Goal: Browse casually: Explore the website without a specific task or goal

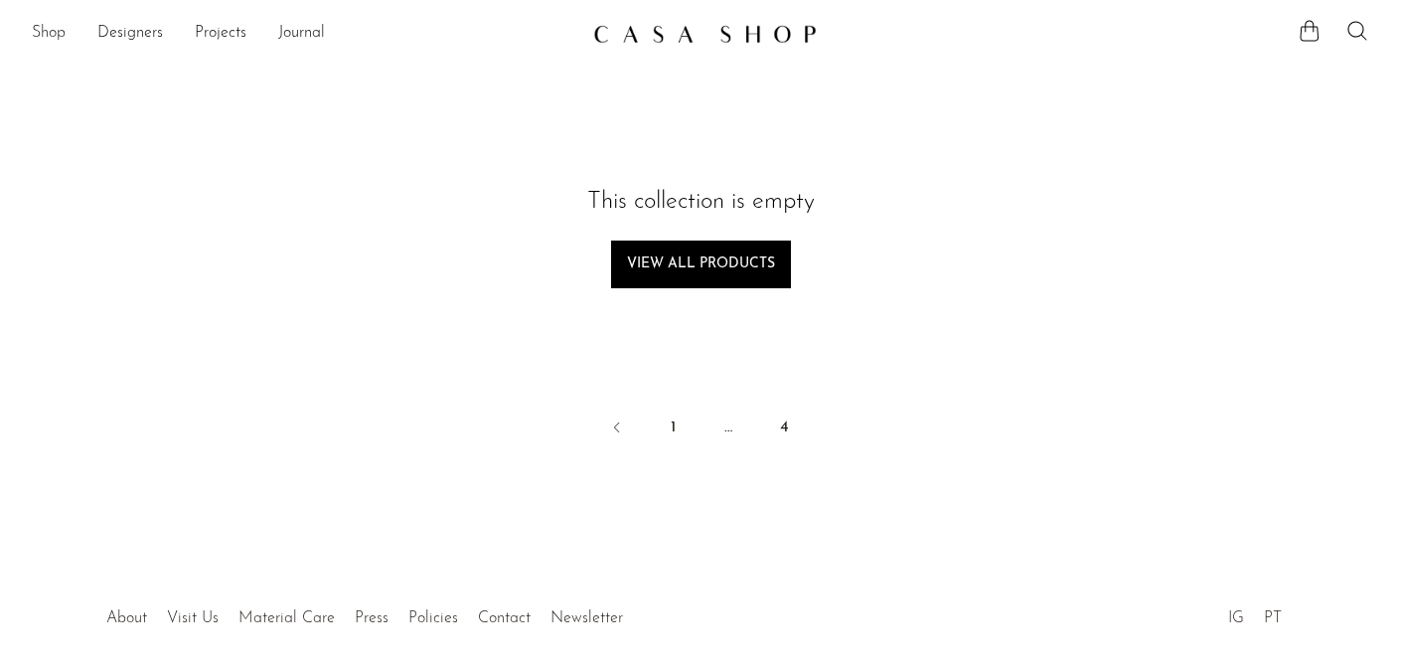
click at [46, 33] on link "Shop" at bounding box center [49, 34] width 34 height 26
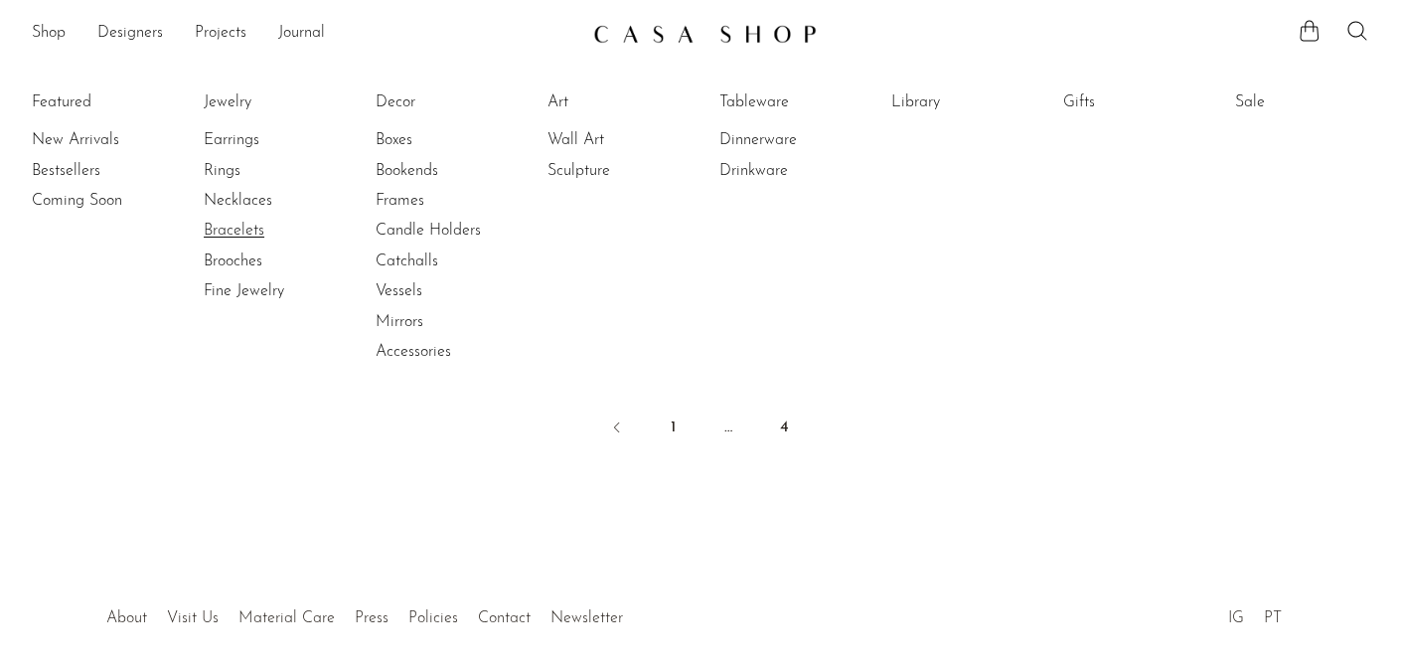
click at [235, 229] on link "Bracelets" at bounding box center [278, 231] width 149 height 22
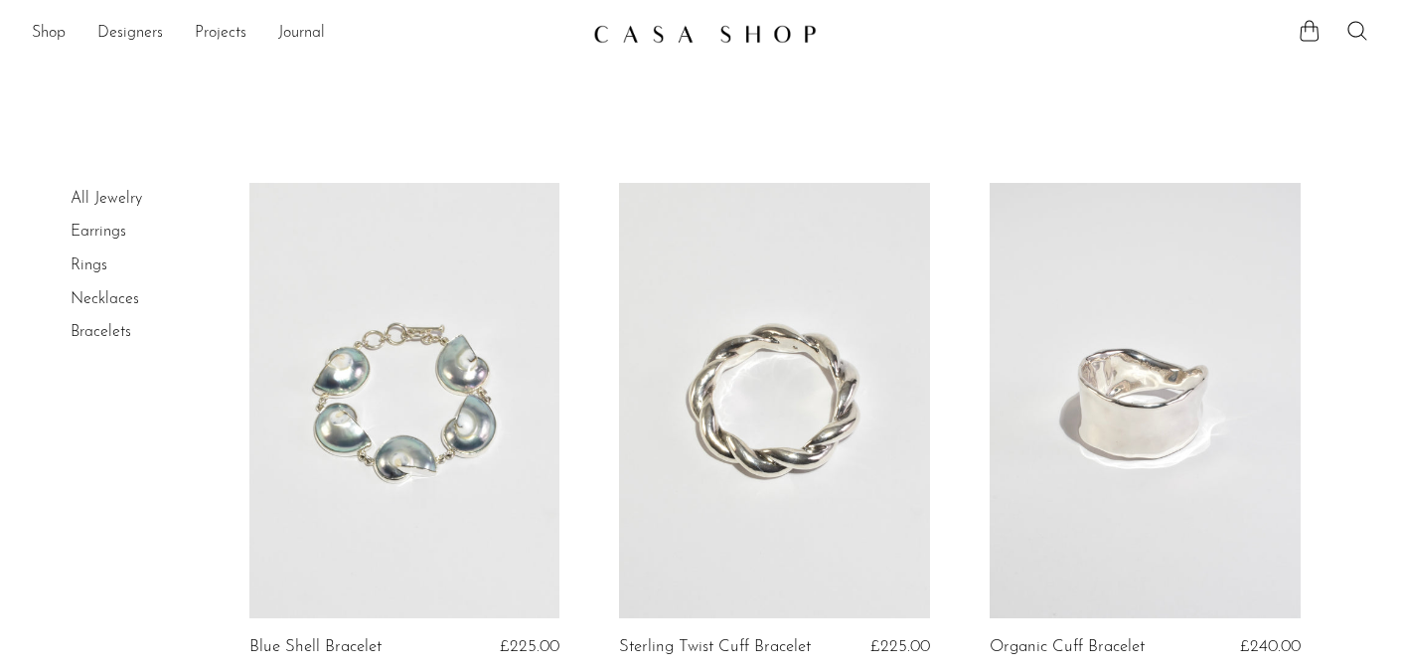
click at [103, 199] on link "All Jewelry" at bounding box center [107, 199] width 72 height 16
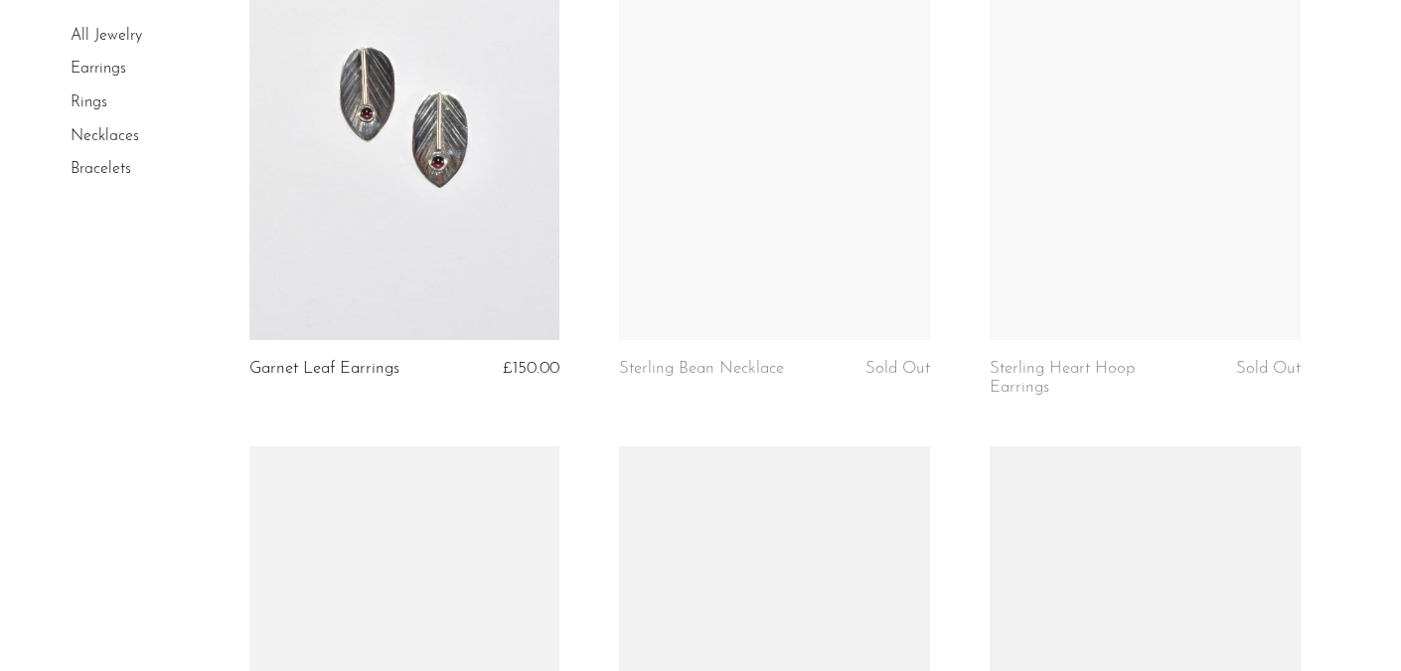
scroll to position [5041, 0]
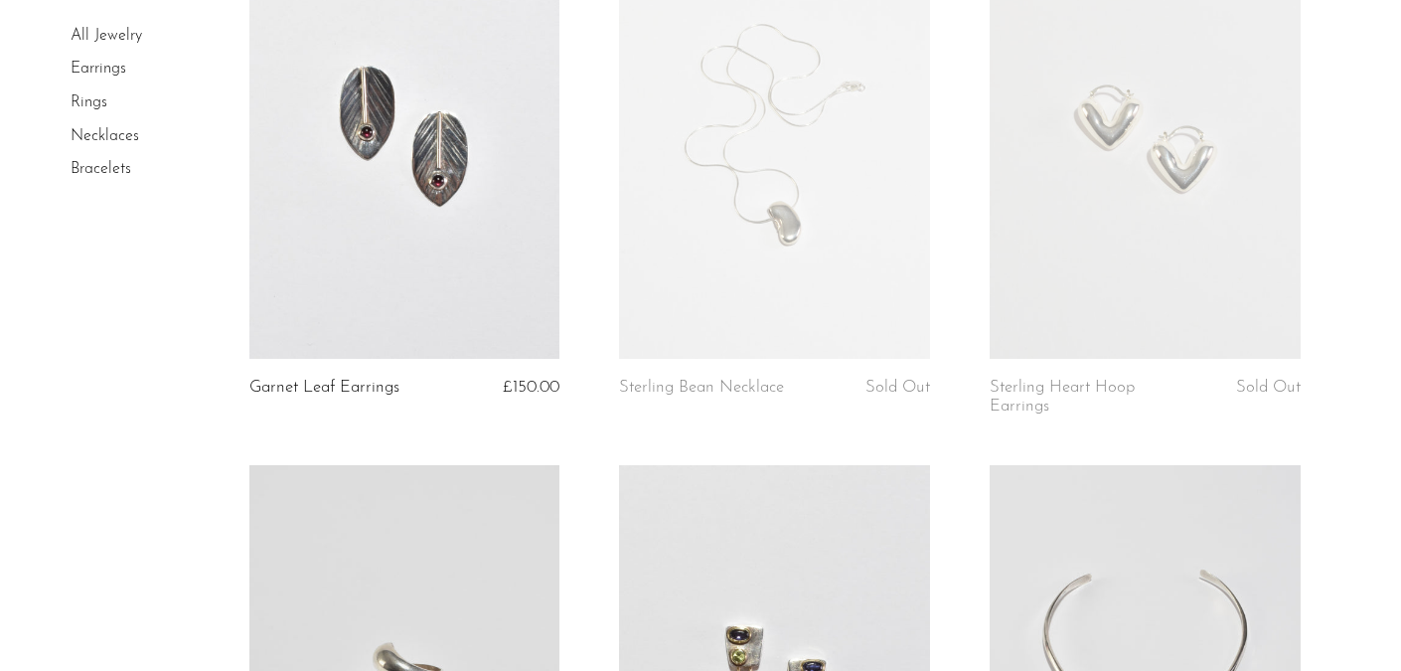
click at [1105, 188] on link at bounding box center [1144, 141] width 311 height 435
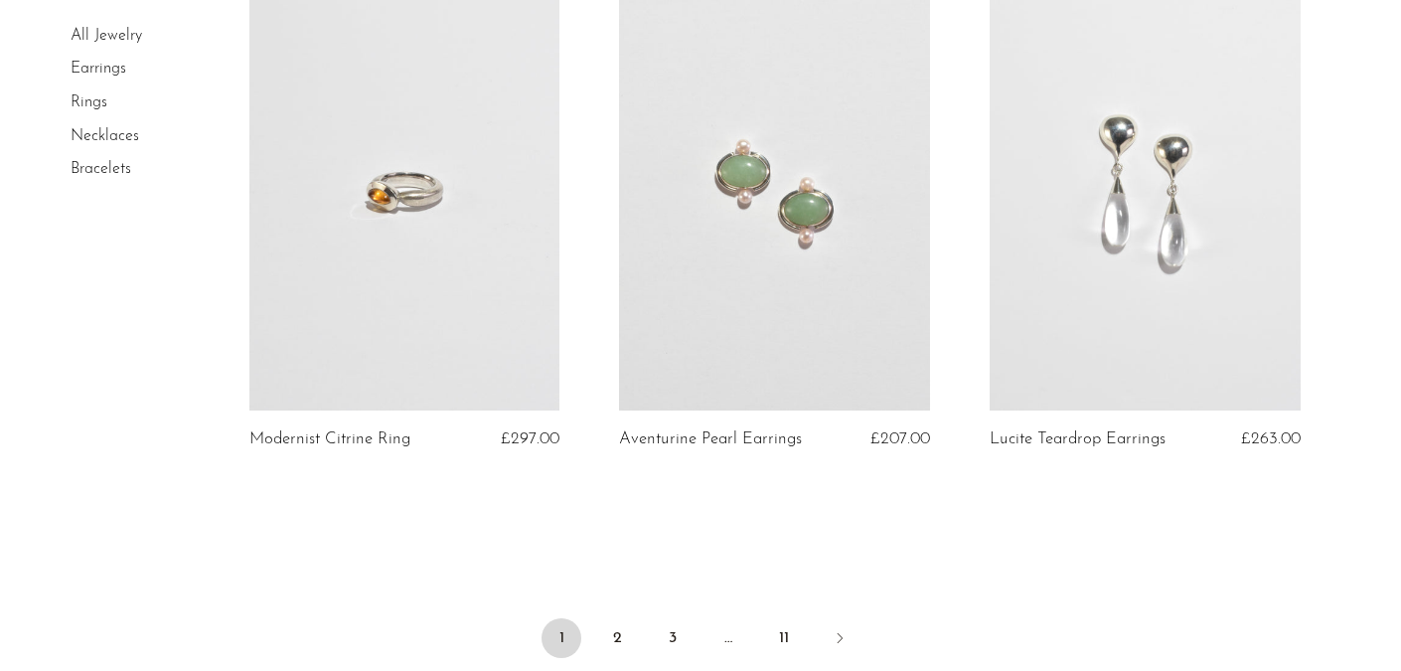
scroll to position [6362, 0]
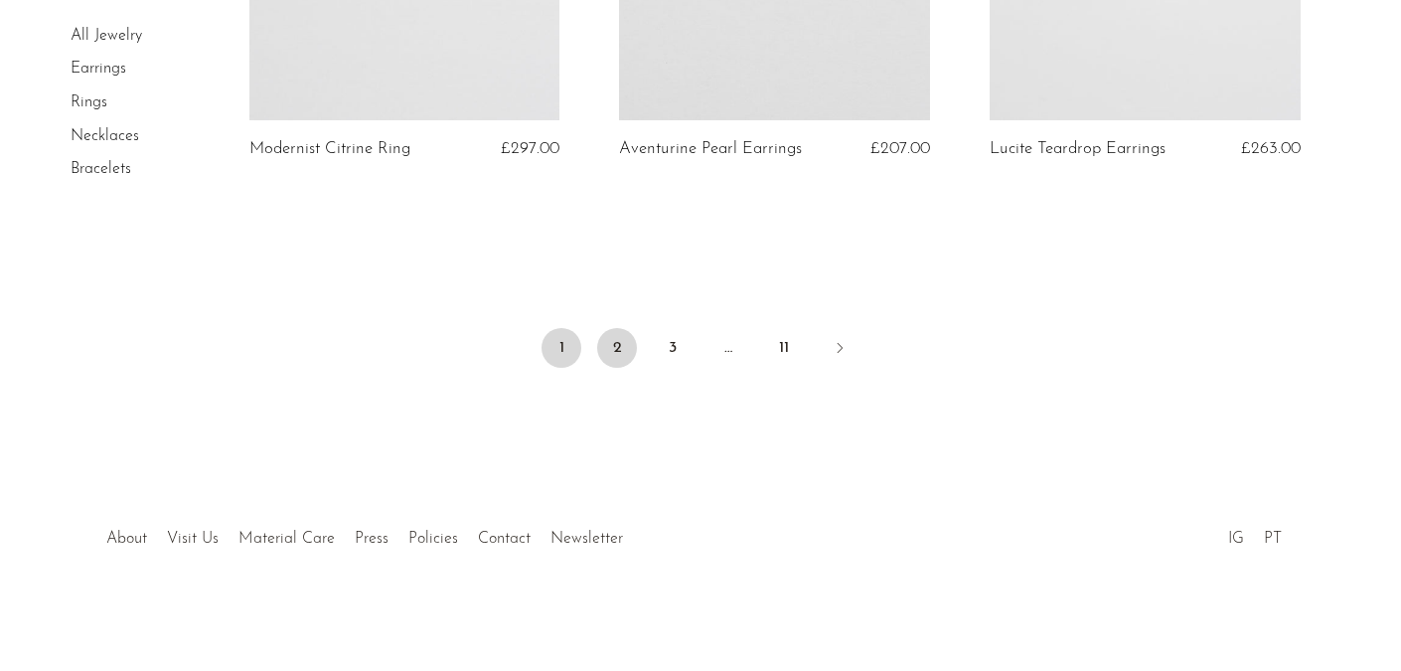
click at [627, 341] on link "2" at bounding box center [617, 348] width 40 height 40
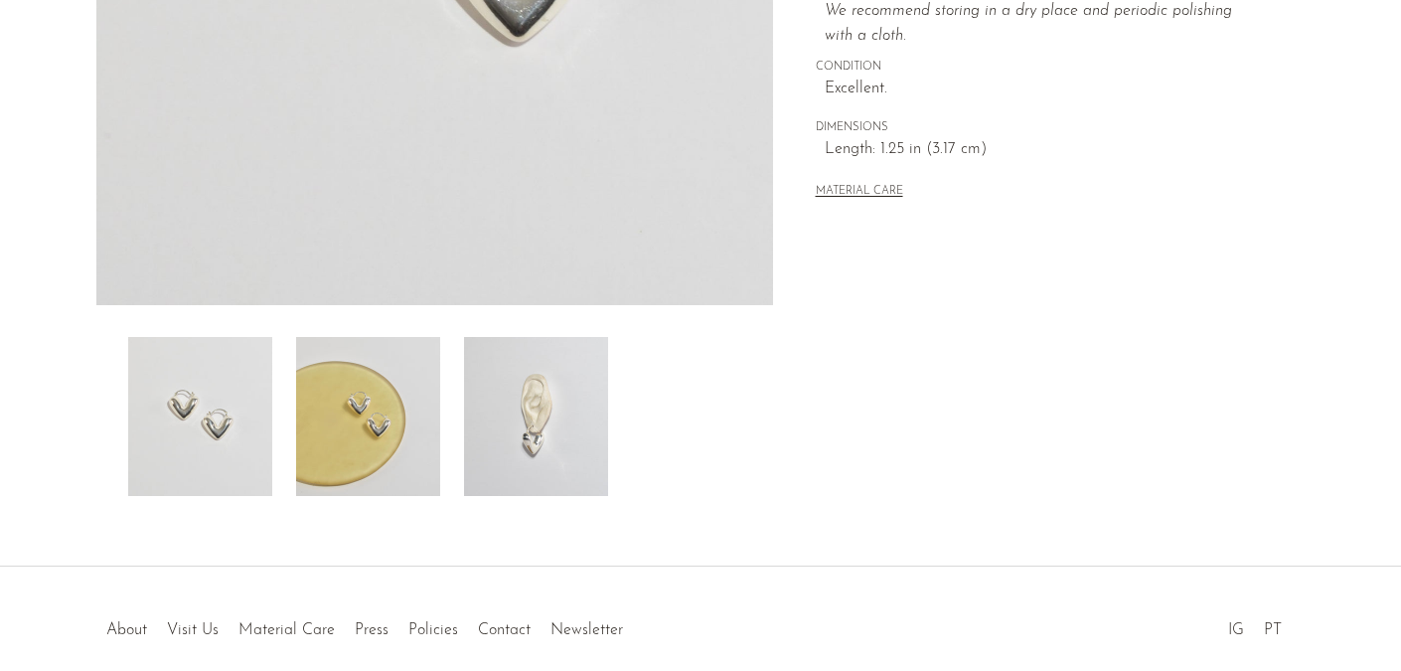
scroll to position [555, 0]
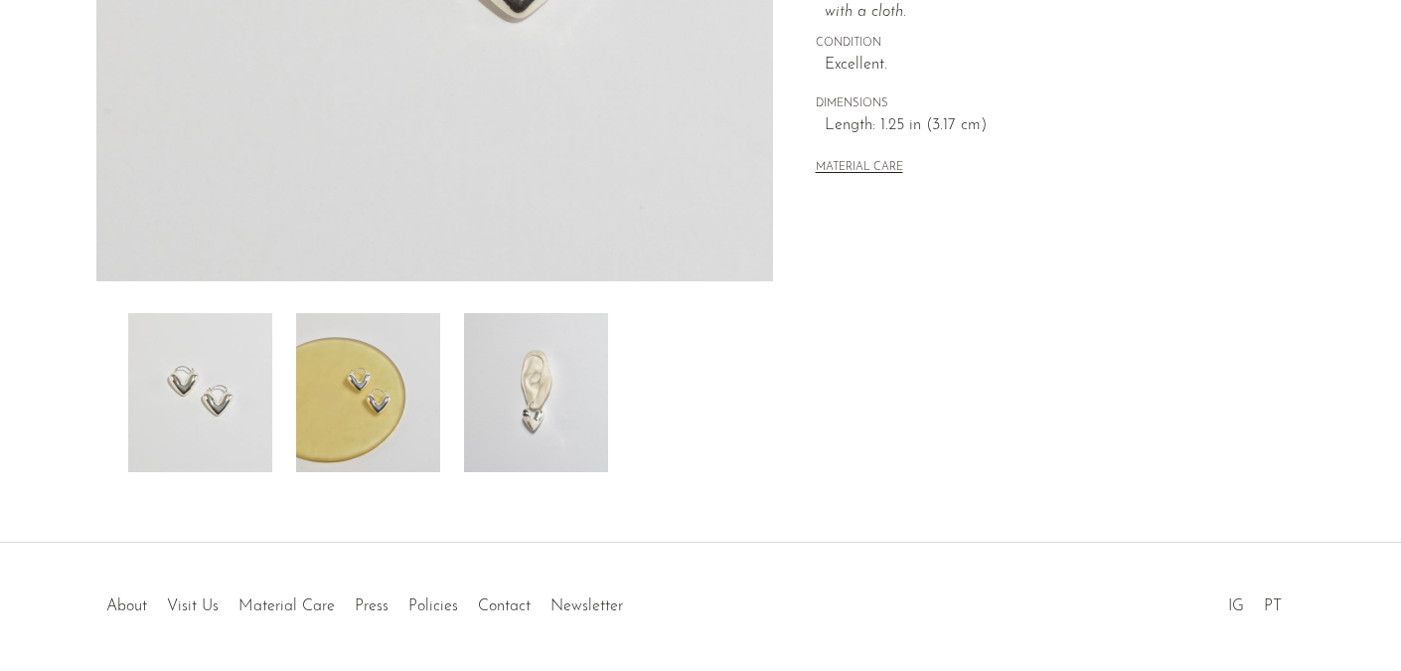
click at [381, 414] on img at bounding box center [368, 392] width 144 height 159
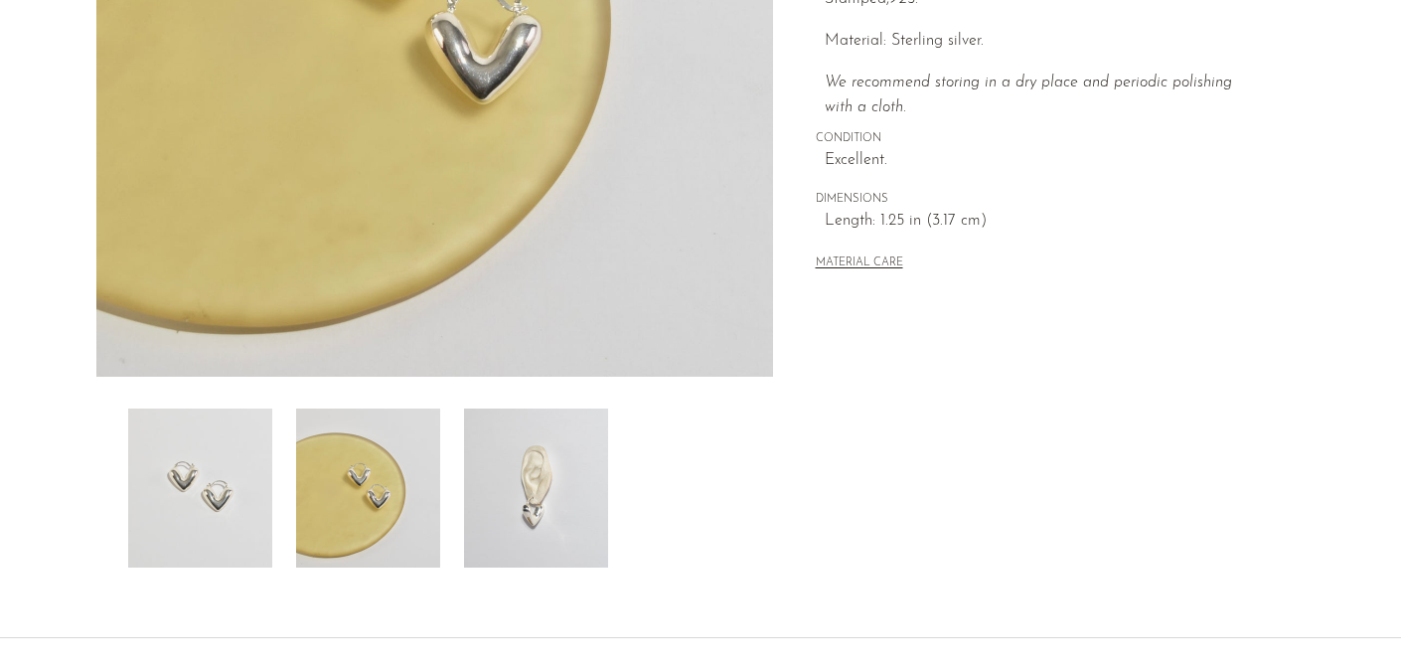
scroll to position [452, 0]
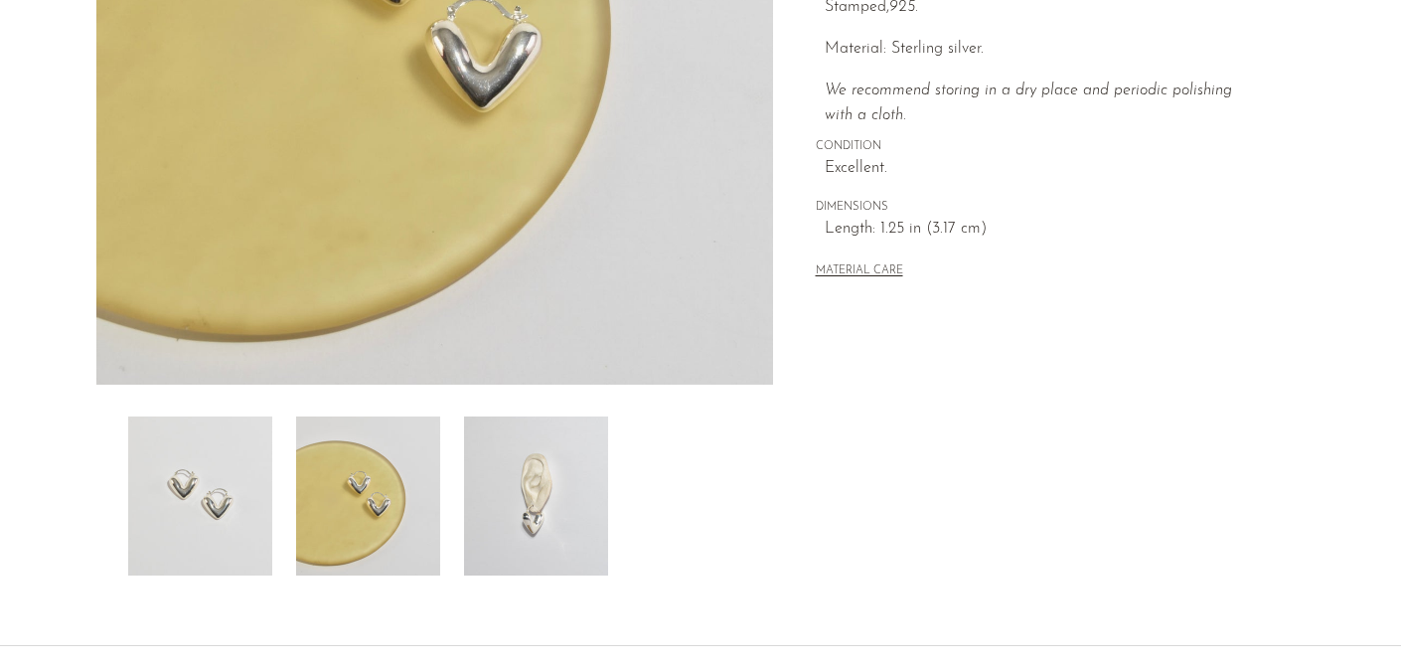
click at [521, 514] on img at bounding box center [536, 495] width 144 height 159
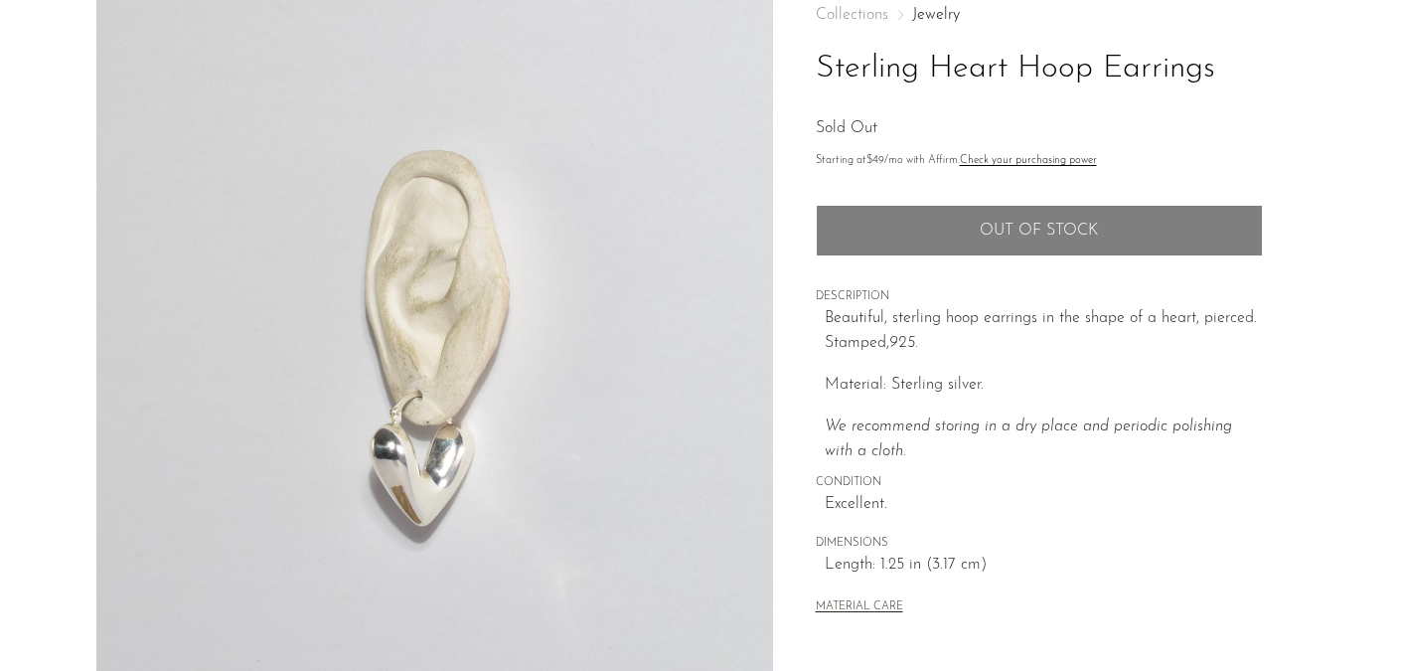
scroll to position [75, 0]
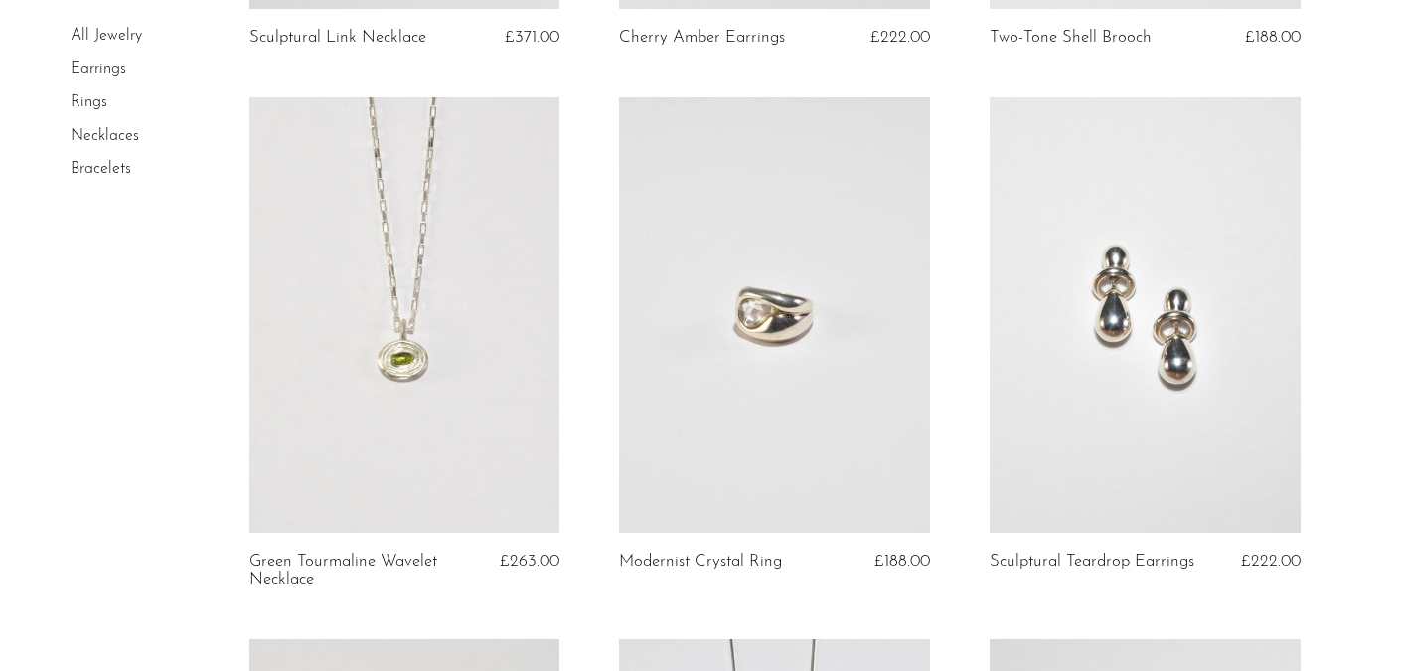
scroll to position [2816, 0]
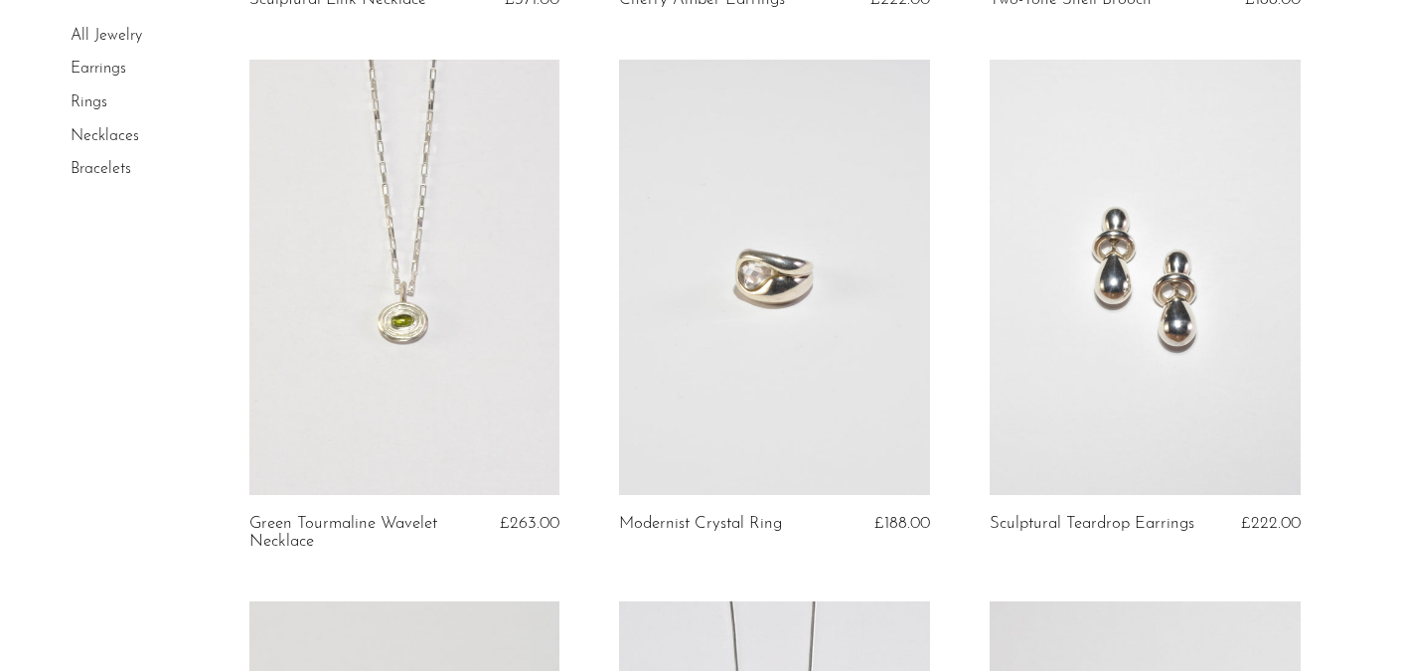
click at [781, 286] on link at bounding box center [774, 277] width 311 height 435
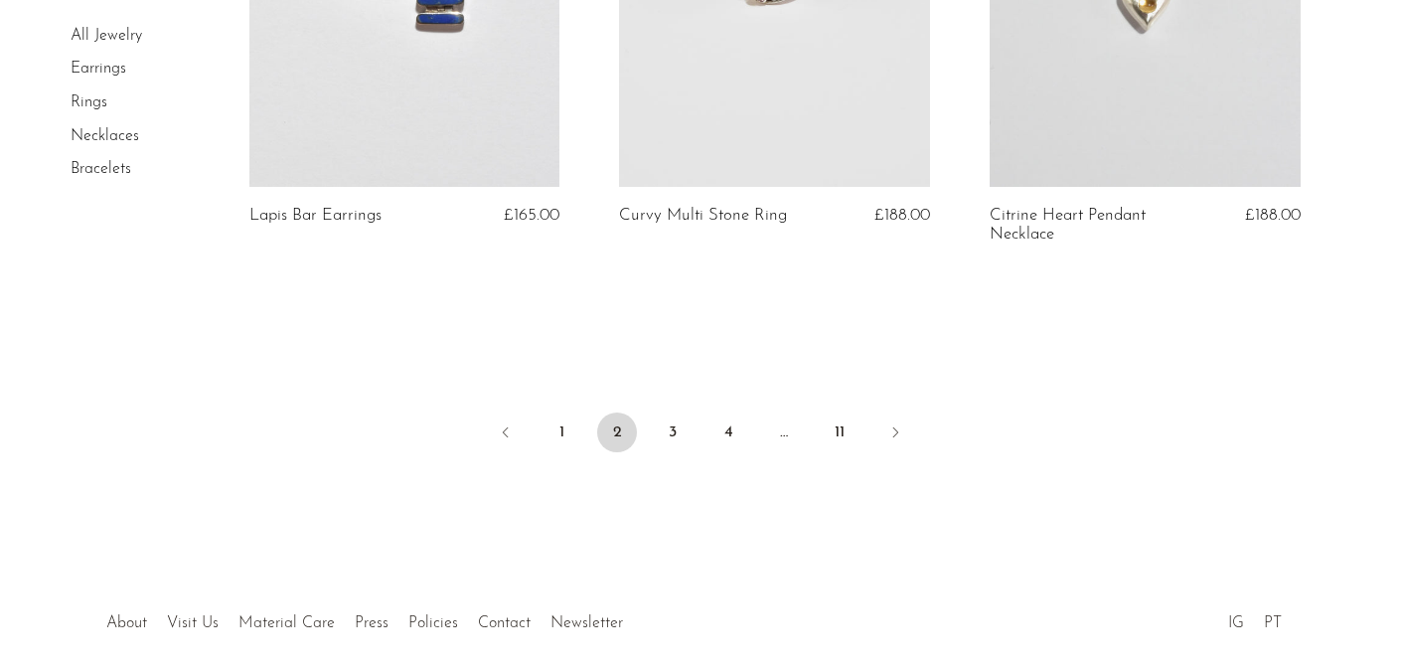
scroll to position [6386, 0]
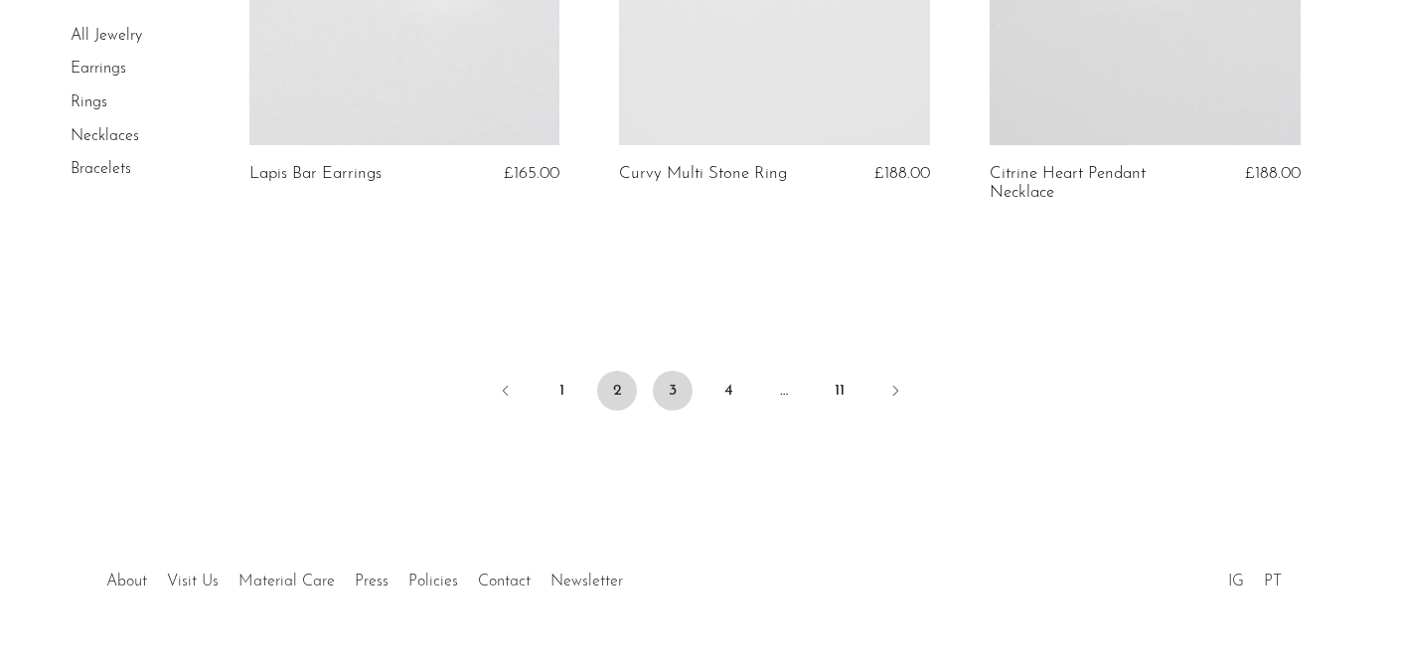
click at [673, 374] on link "3" at bounding box center [673, 391] width 40 height 40
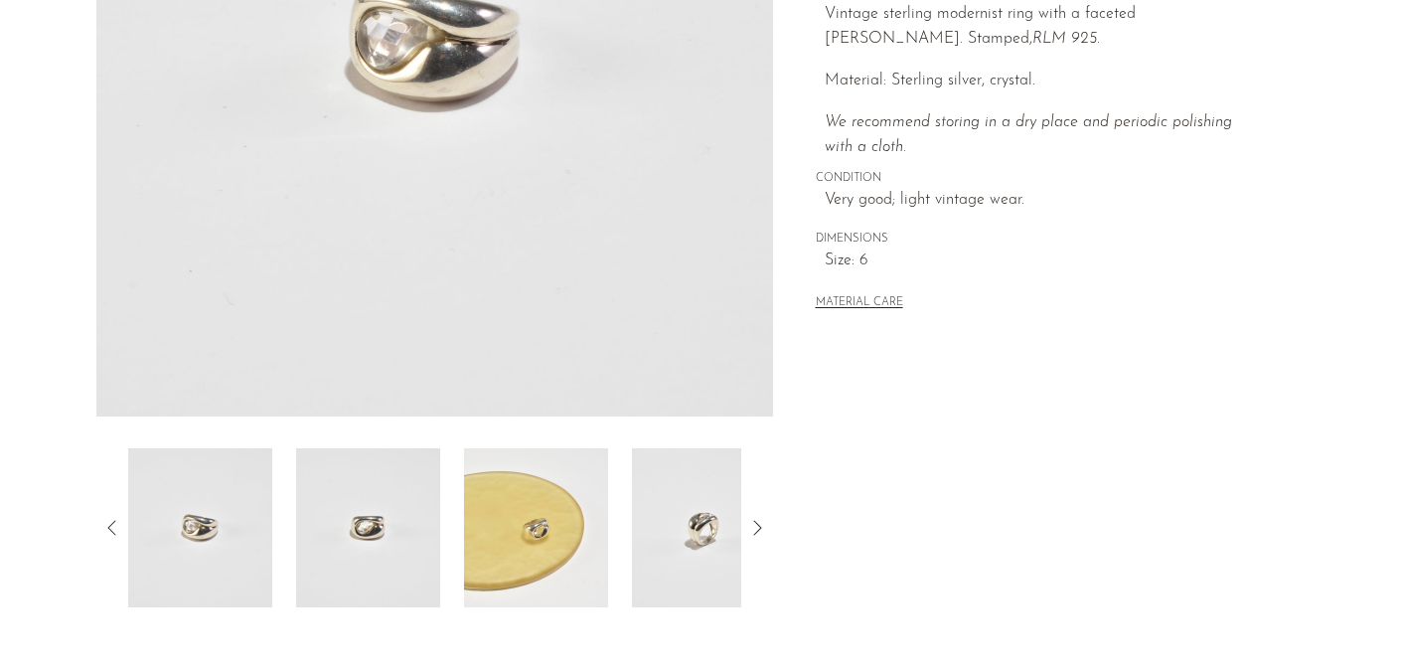
scroll to position [444, 0]
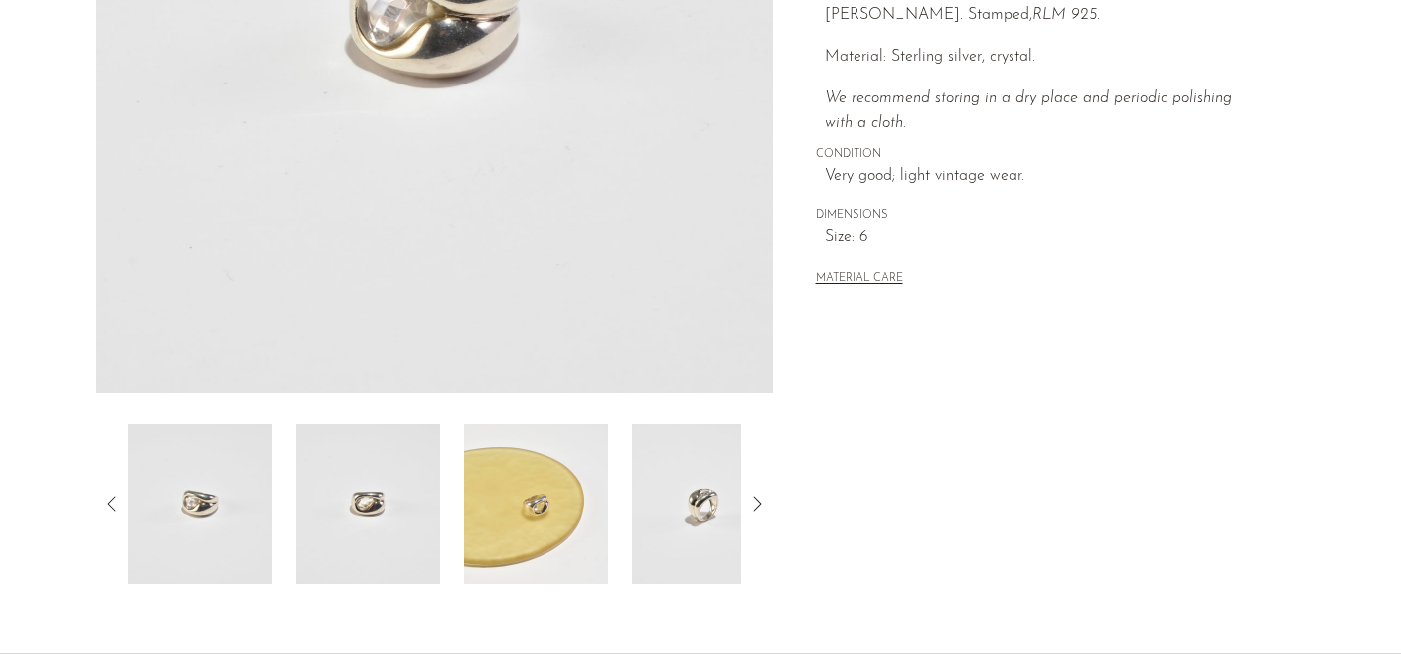
click at [393, 505] on img at bounding box center [368, 503] width 144 height 159
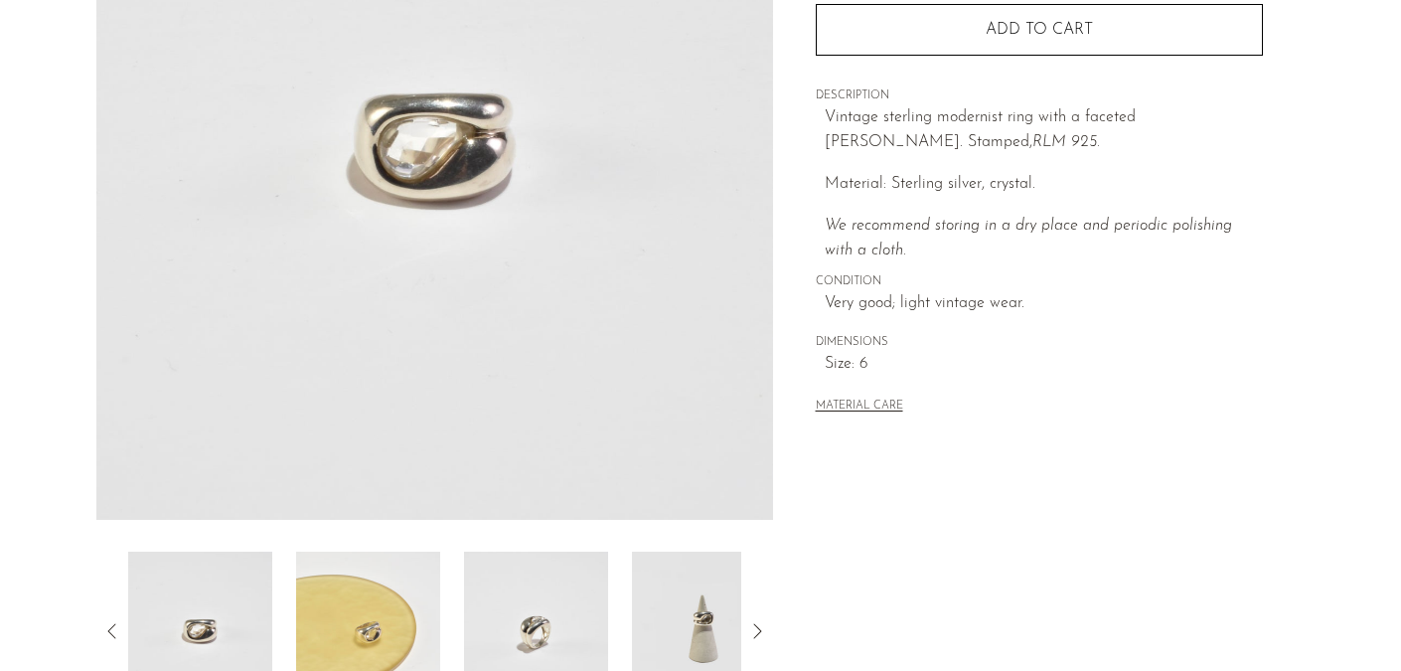
scroll to position [318, 0]
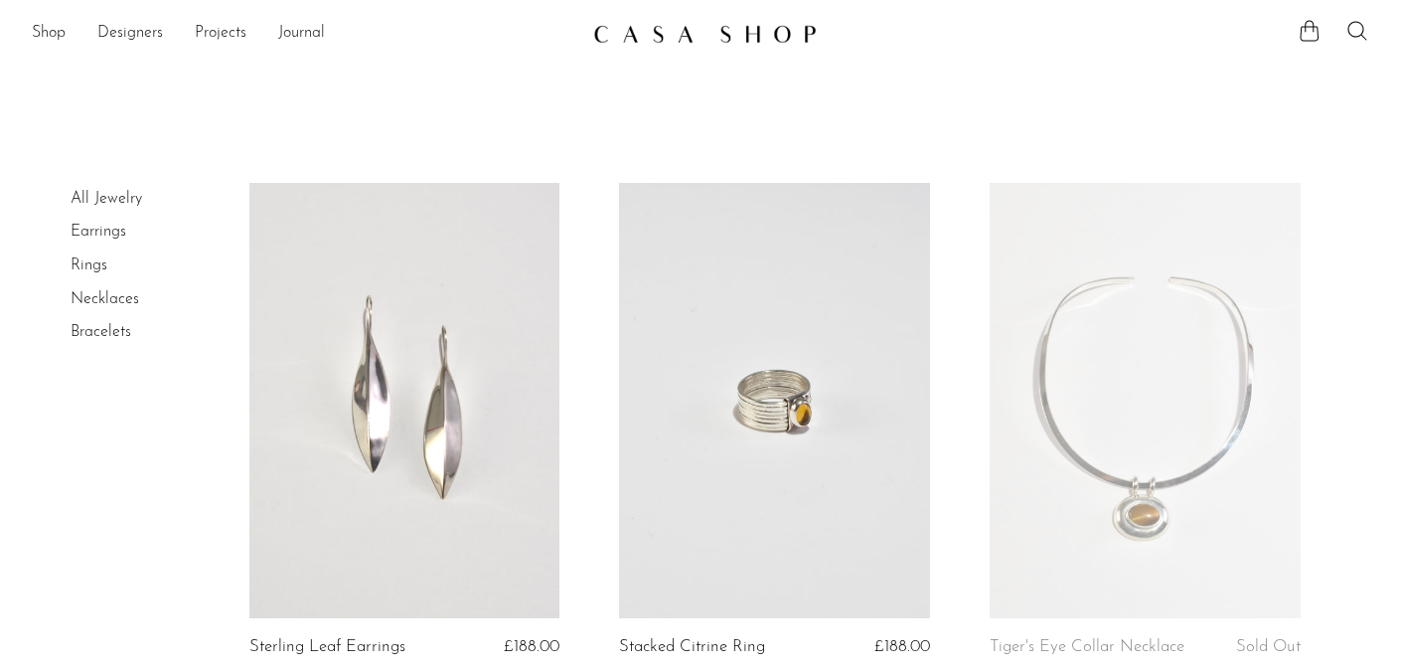
click at [440, 425] on link at bounding box center [404, 400] width 311 height 435
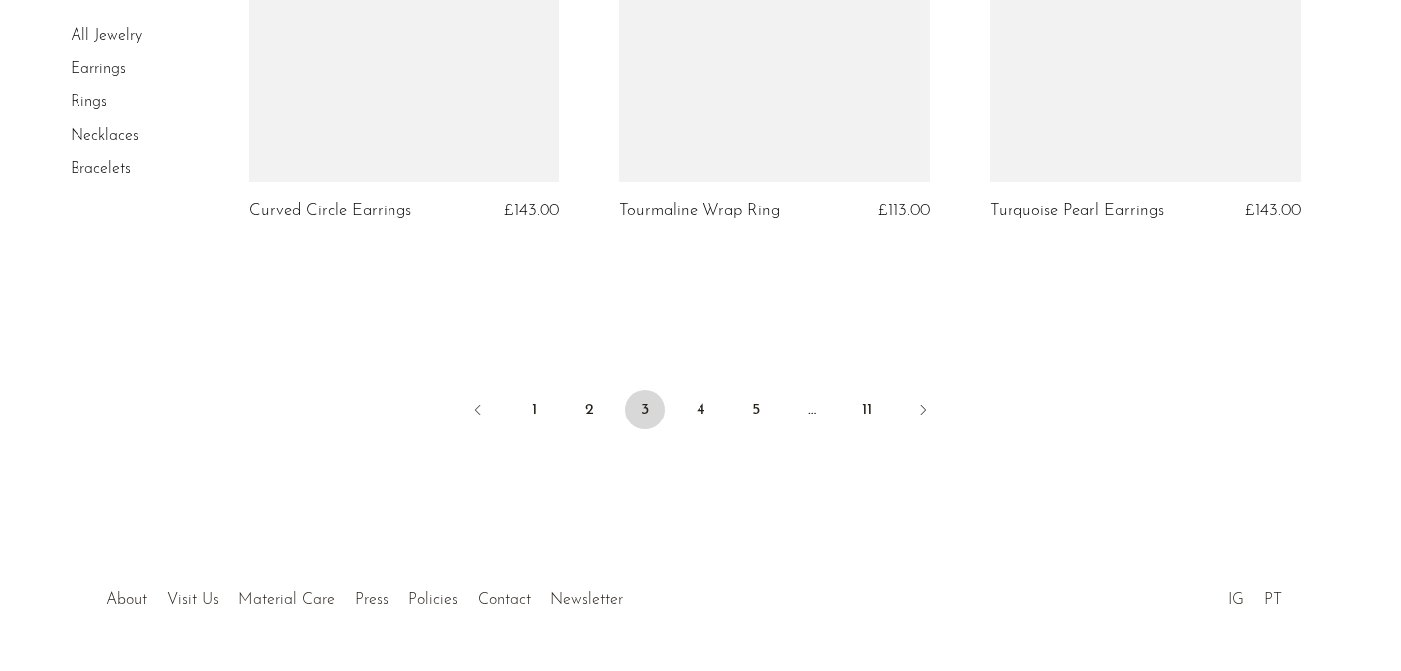
scroll to position [6344, 0]
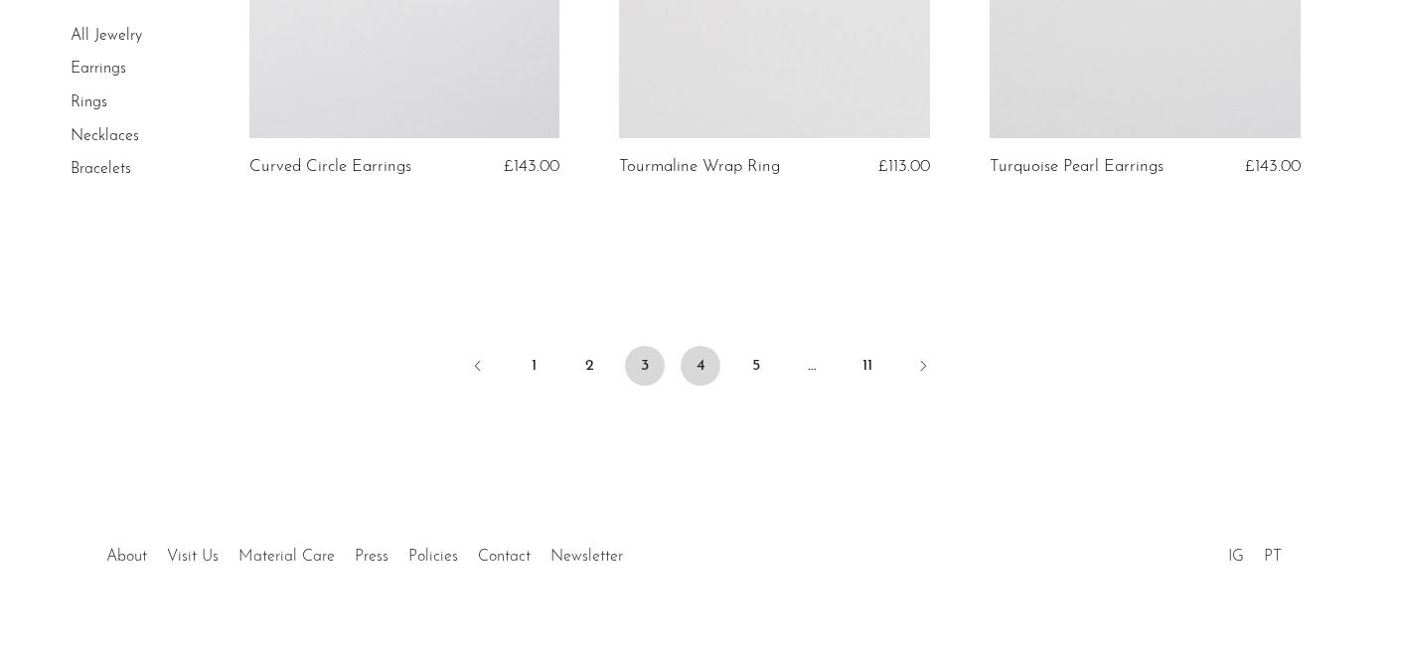
click at [701, 348] on link "4" at bounding box center [701, 366] width 40 height 40
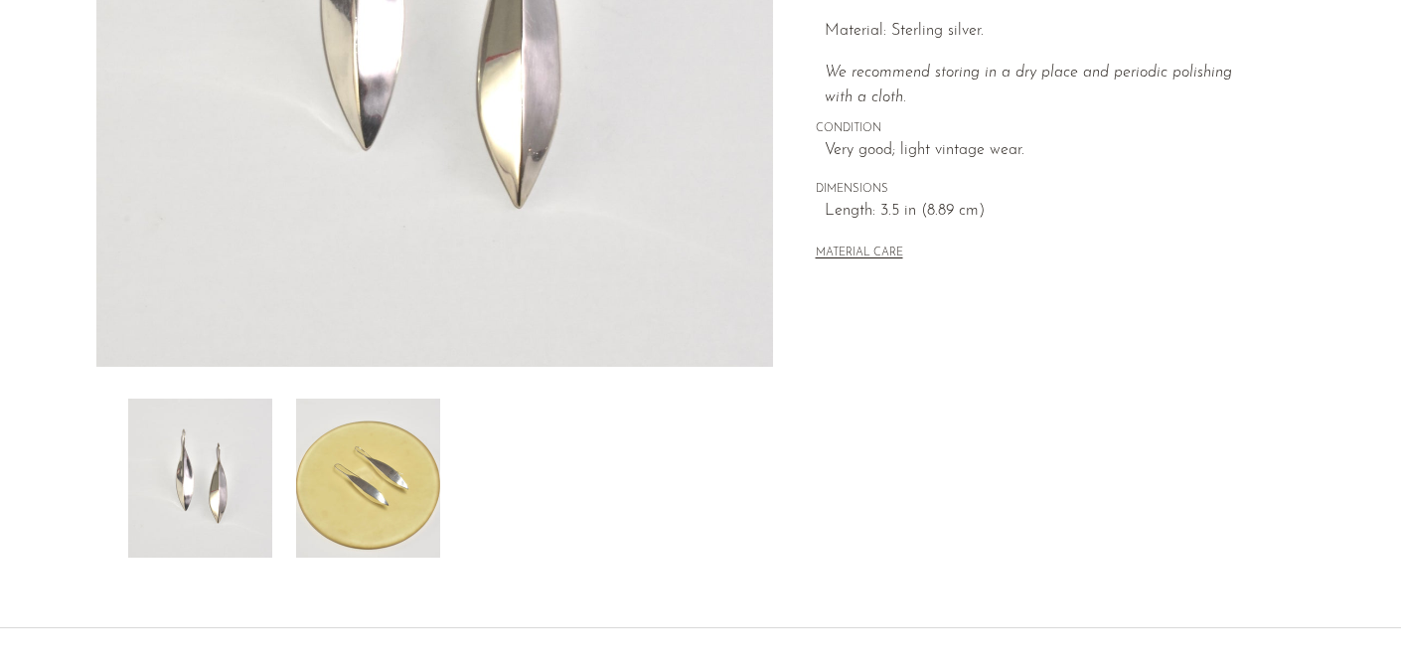
scroll to position [474, 0]
click at [378, 450] on img at bounding box center [368, 473] width 144 height 159
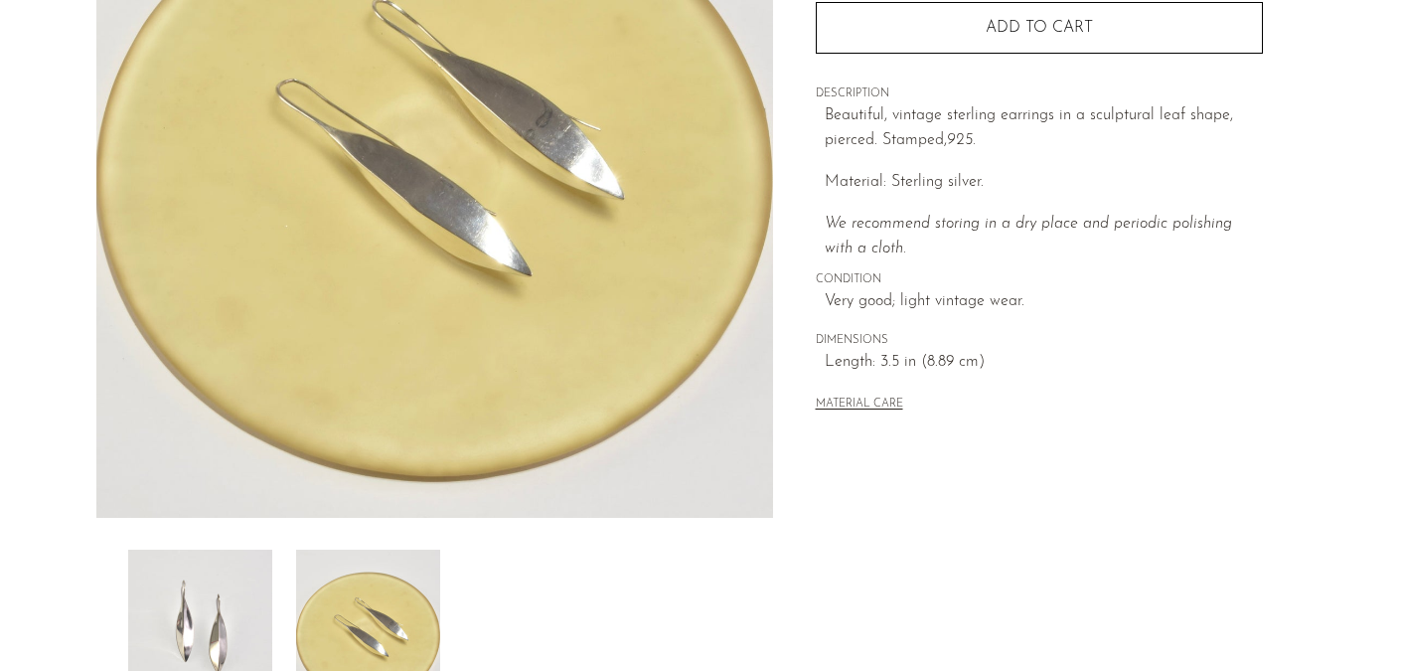
scroll to position [335, 0]
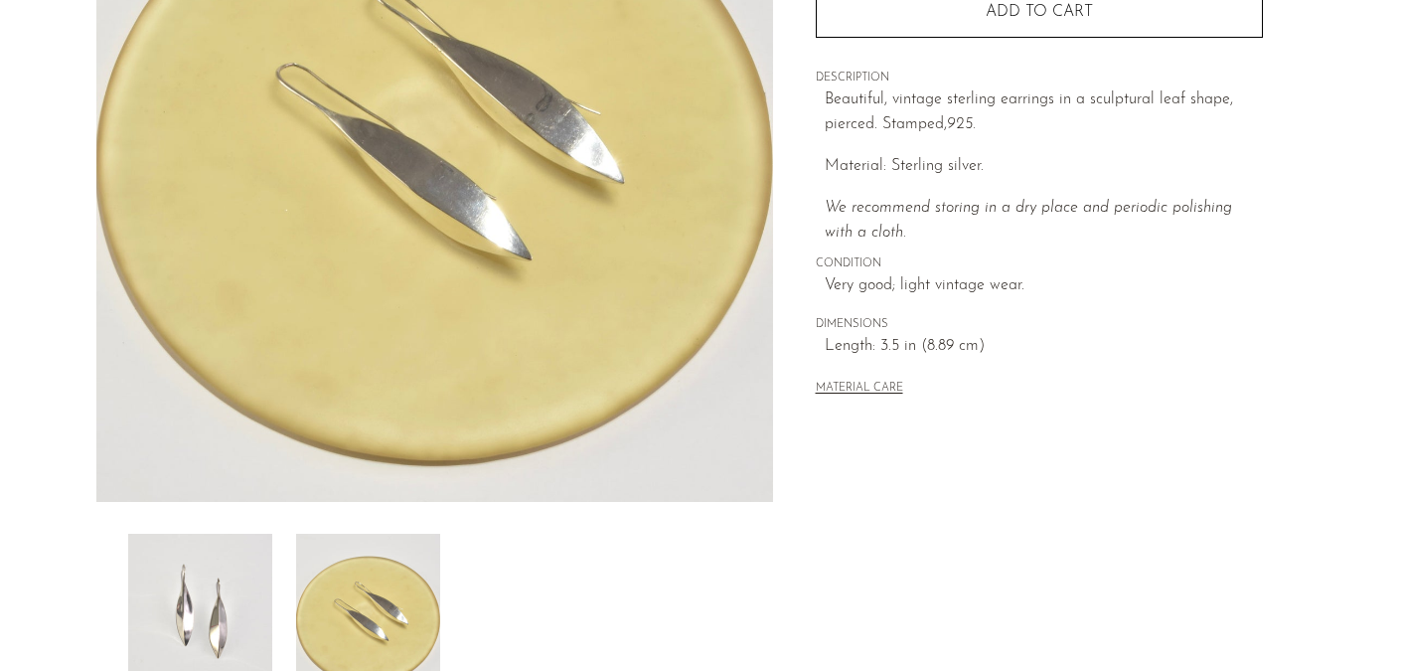
click at [167, 632] on img at bounding box center [200, 612] width 144 height 159
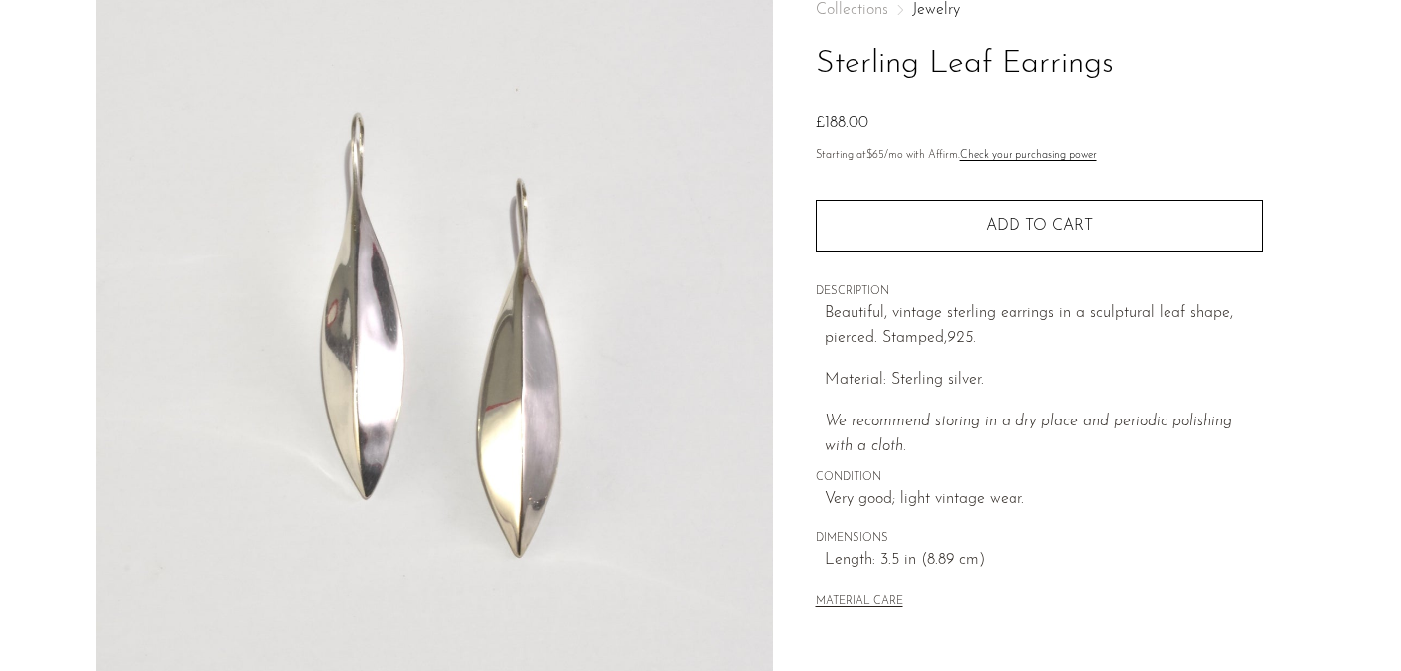
scroll to position [122, 0]
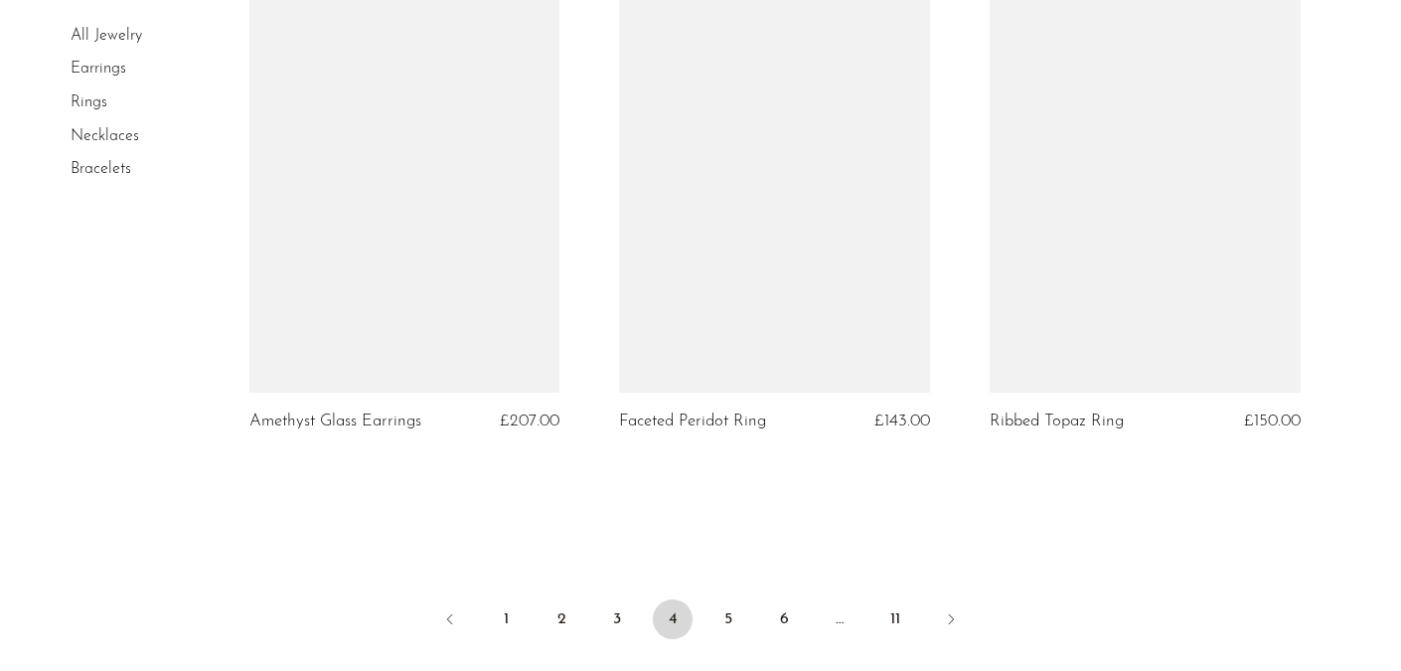
scroll to position [6130, 0]
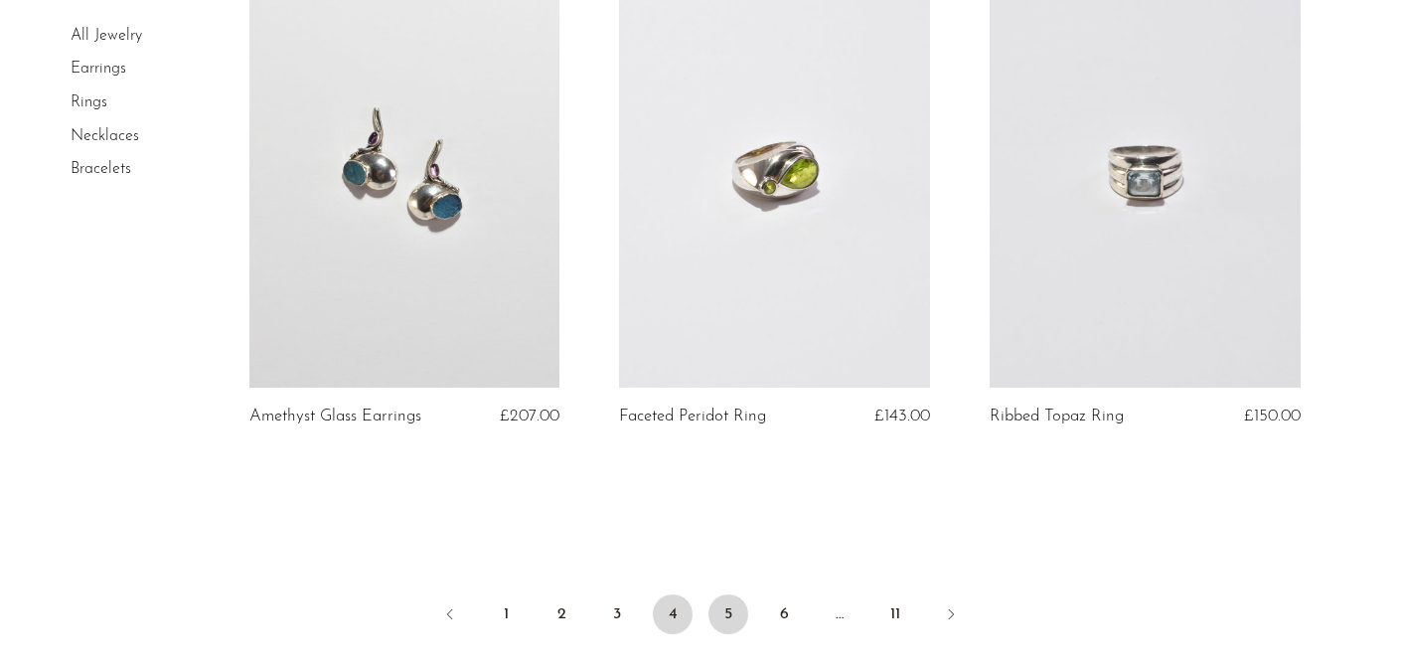
click at [725, 628] on link "5" at bounding box center [728, 614] width 40 height 40
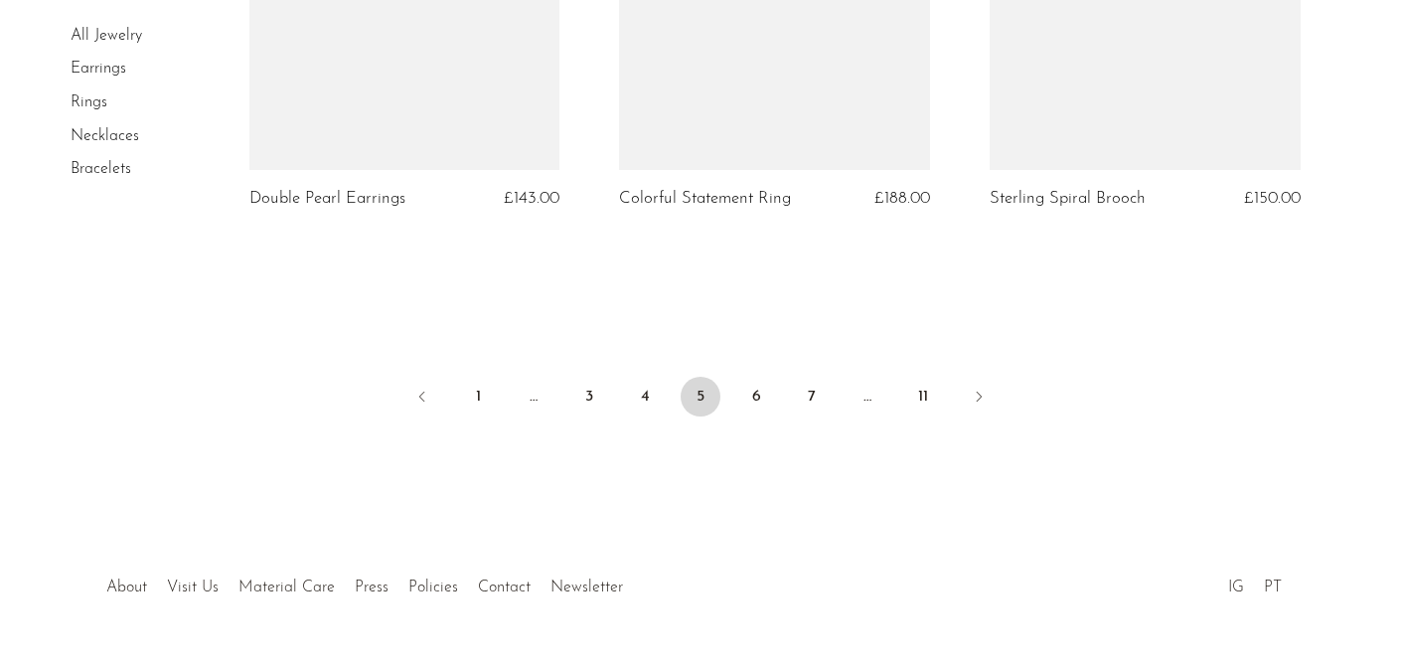
scroll to position [6300, 0]
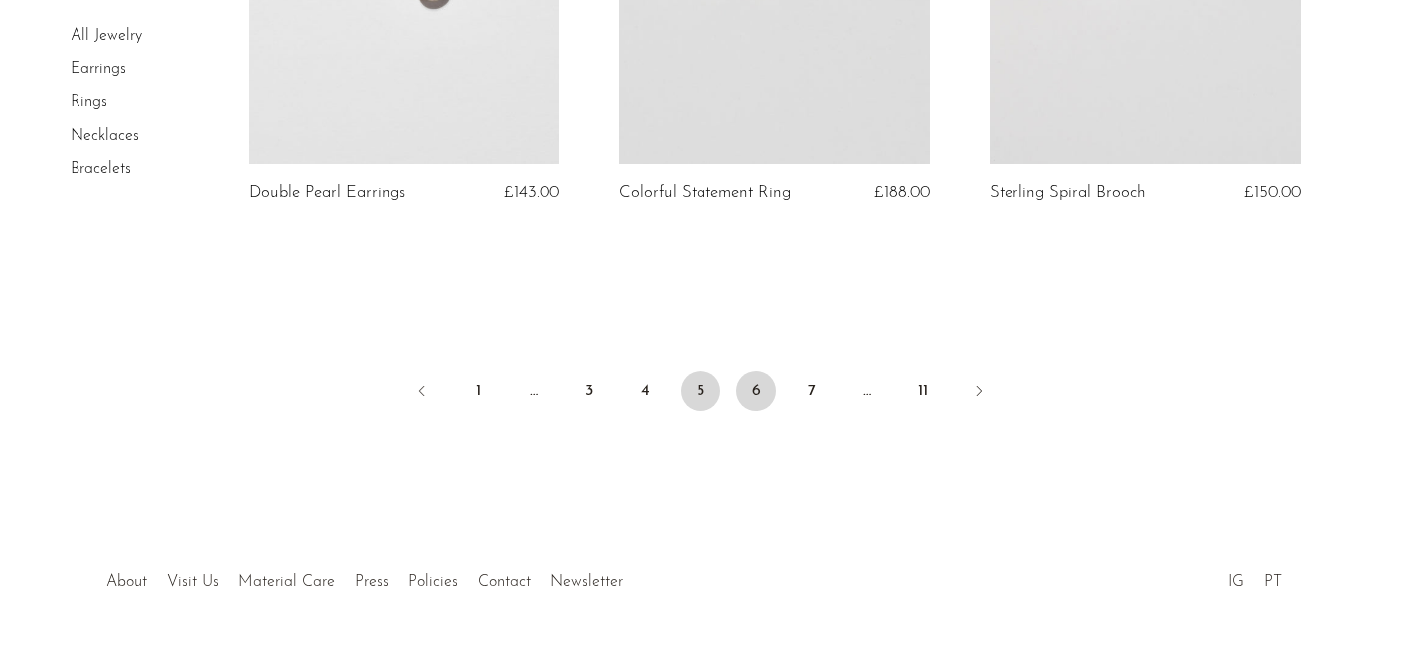
click at [759, 391] on link "6" at bounding box center [756, 391] width 40 height 40
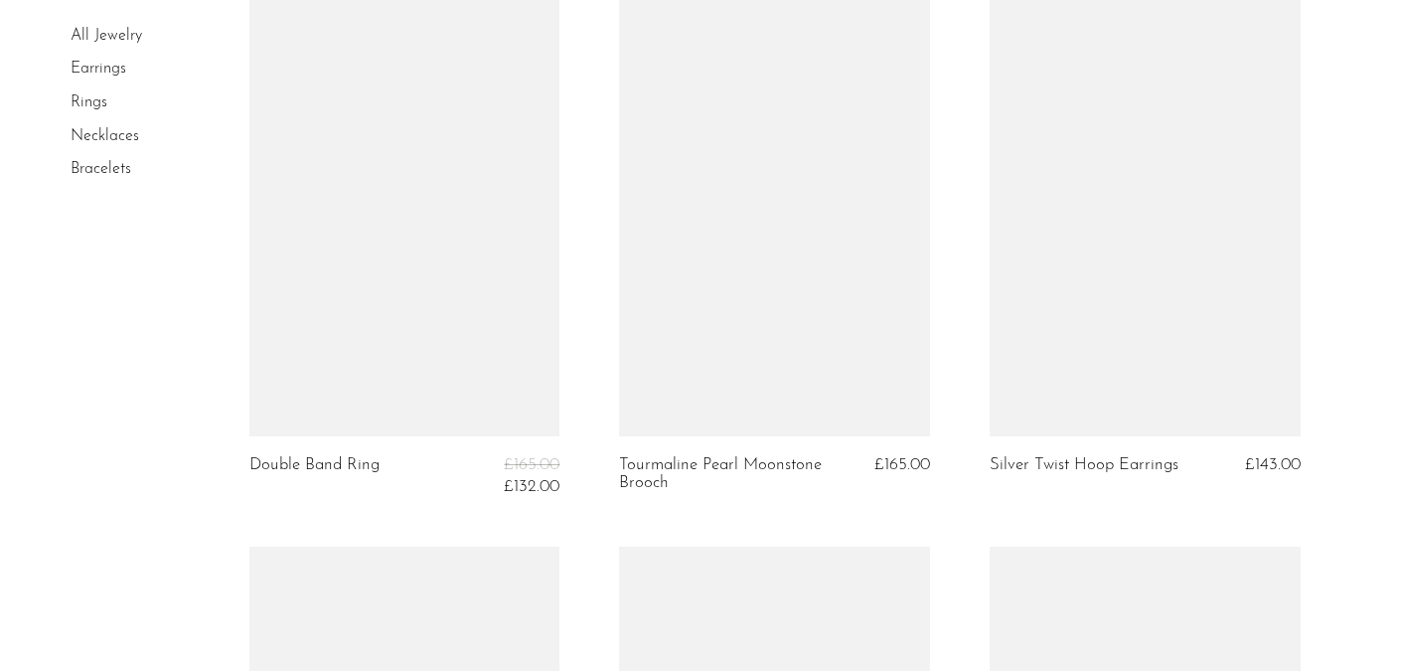
scroll to position [4995, 0]
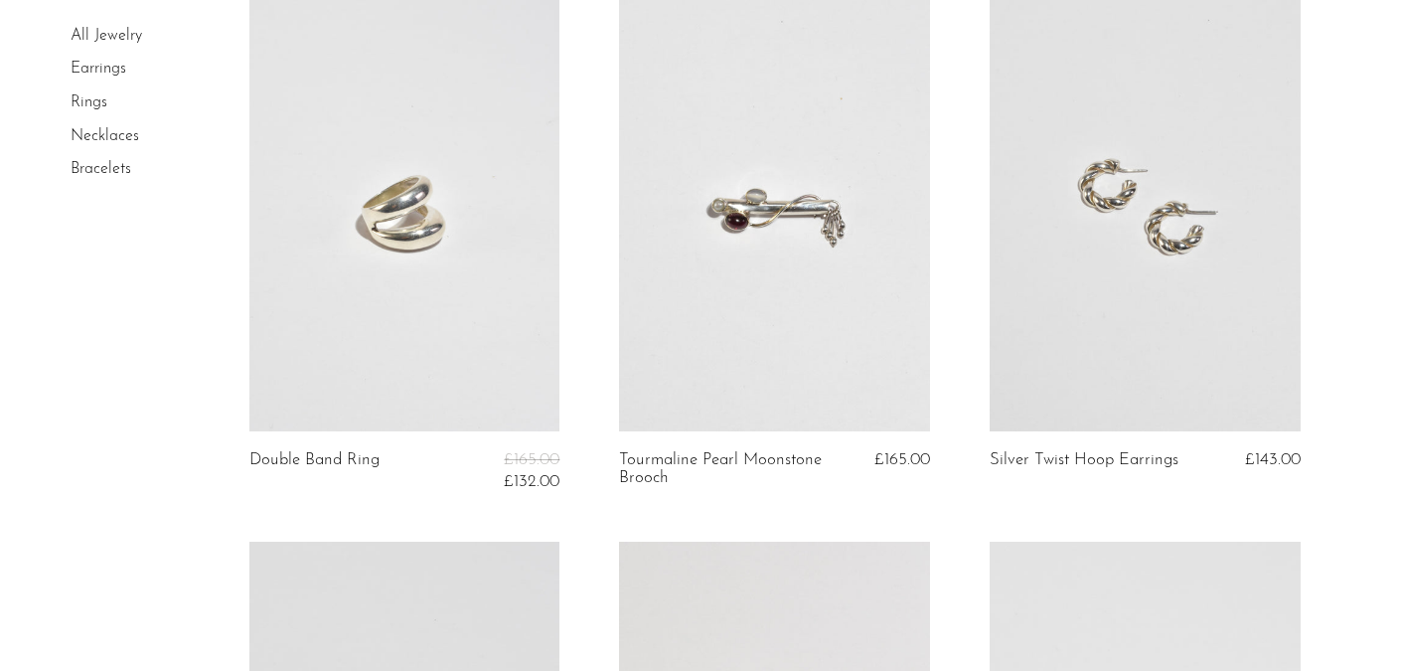
click at [415, 296] on link at bounding box center [404, 212] width 311 height 435
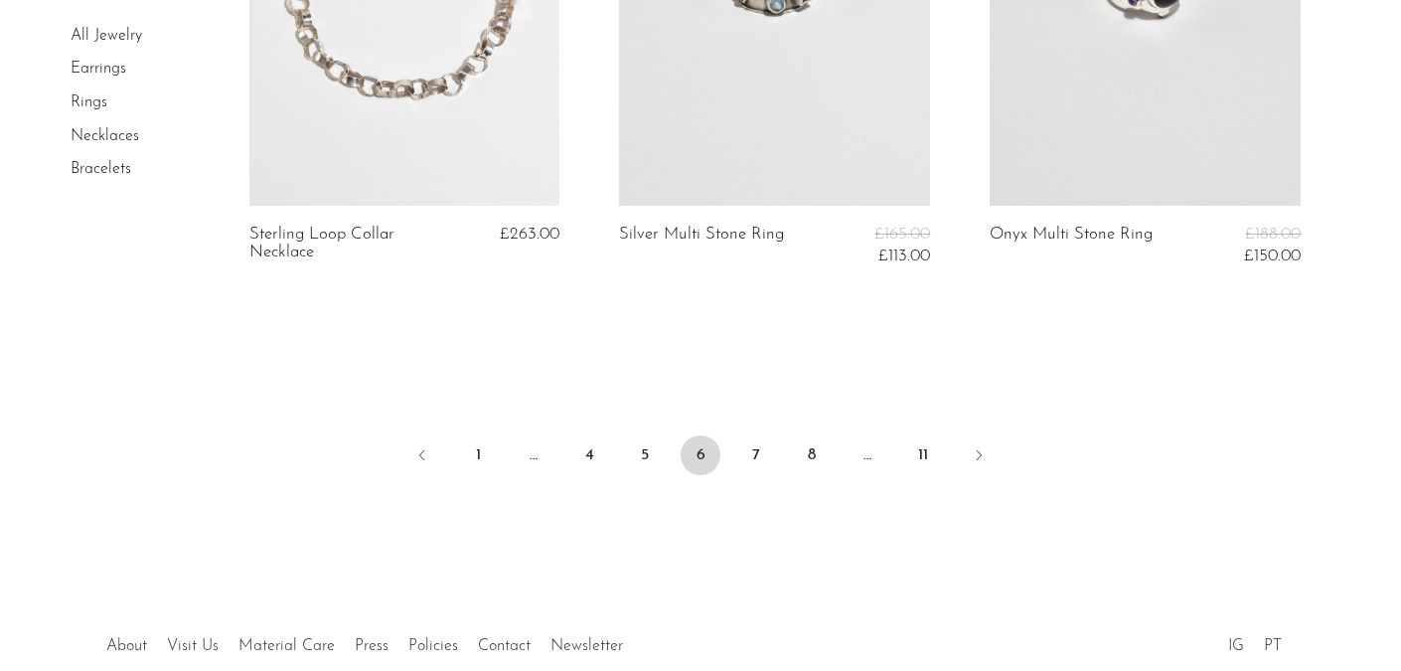
scroll to position [6365, 0]
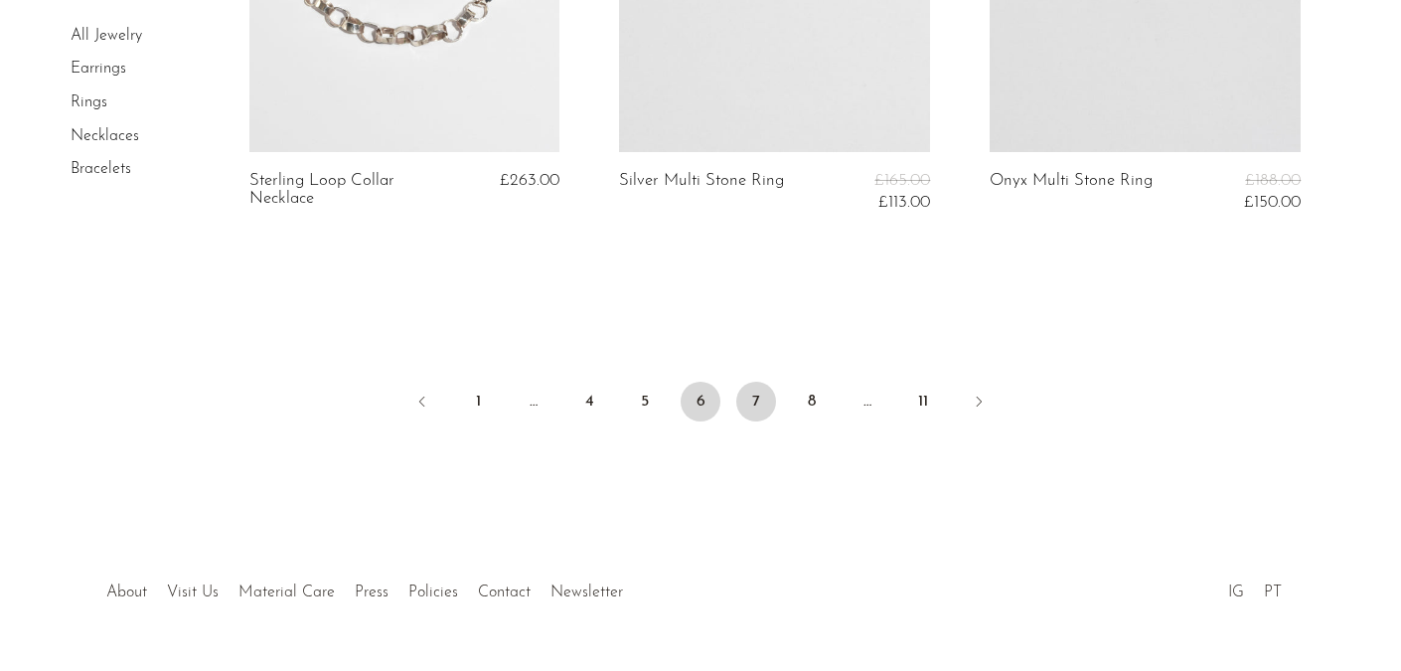
click at [757, 400] on link "7" at bounding box center [756, 401] width 40 height 40
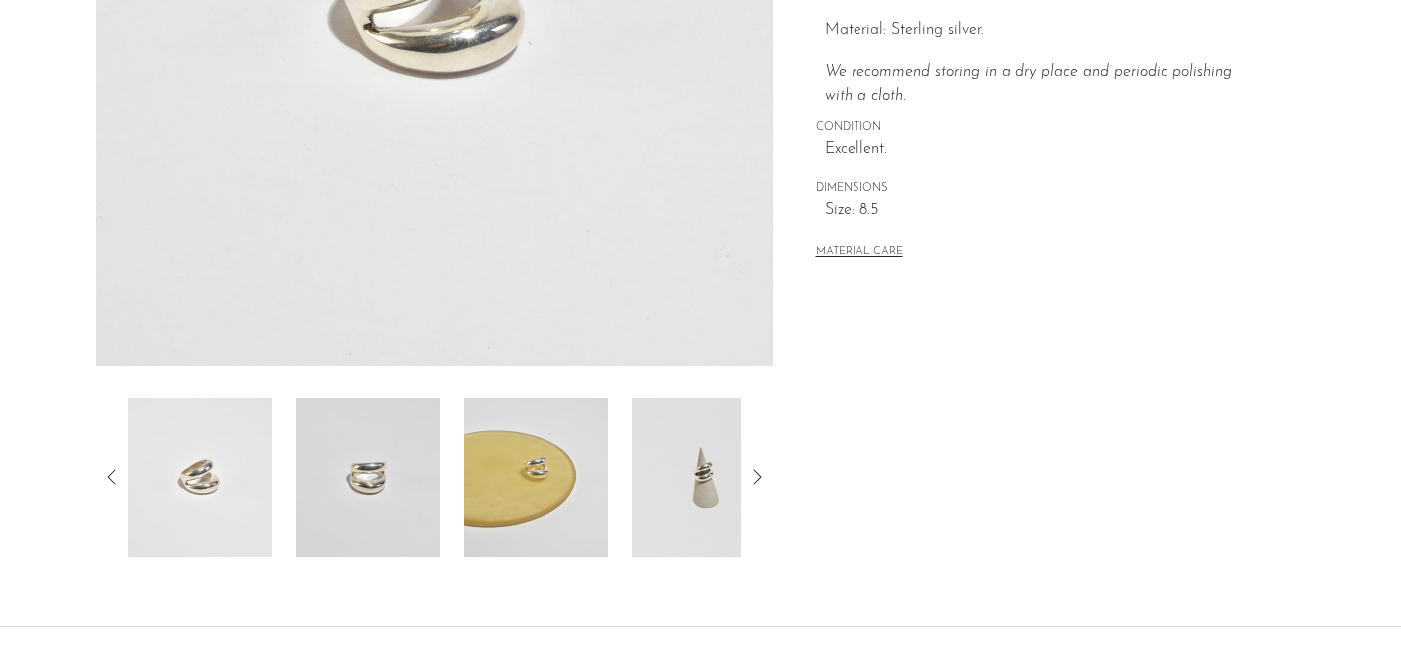
scroll to position [482, 0]
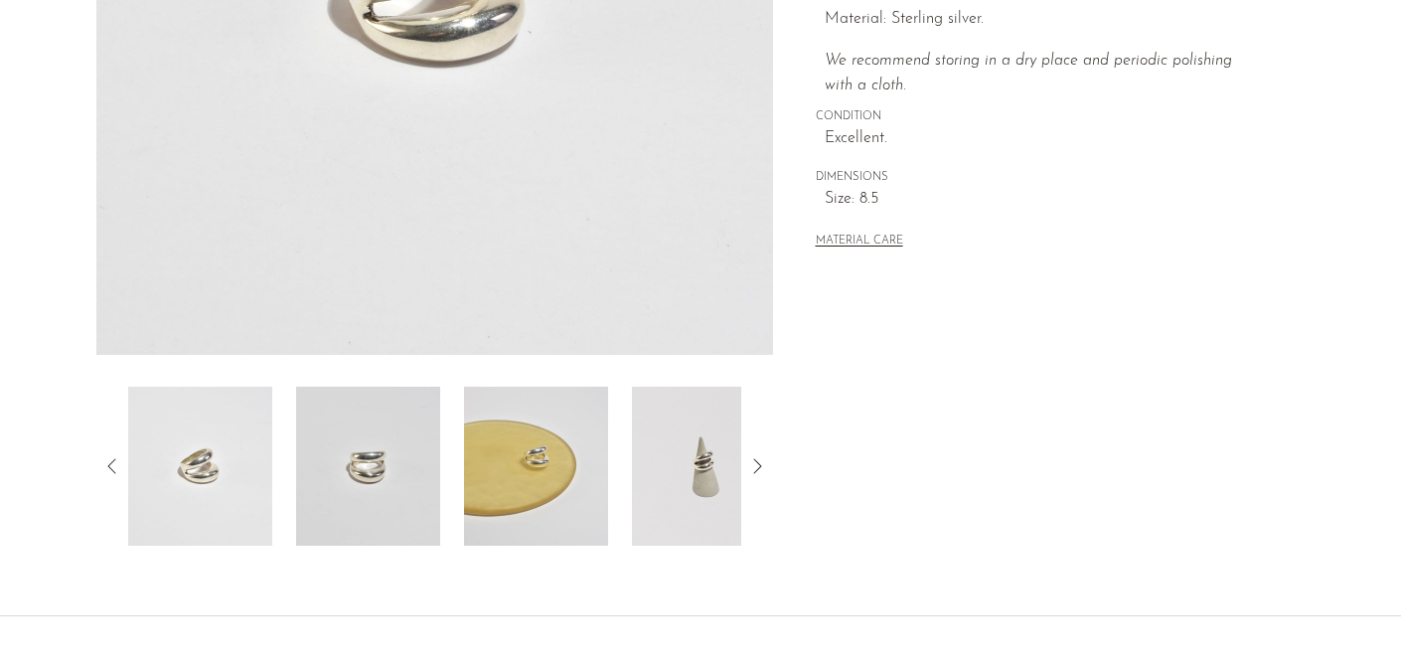
click at [393, 455] on img at bounding box center [368, 465] width 144 height 159
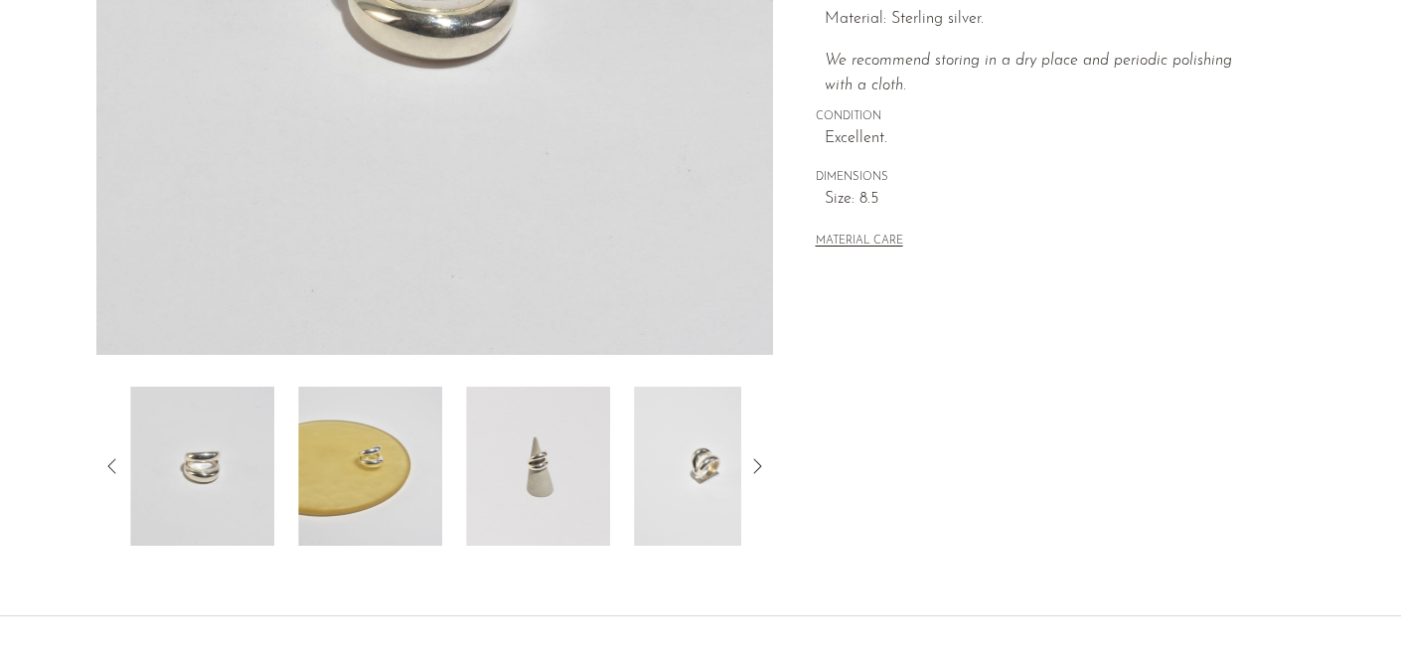
click at [505, 466] on img at bounding box center [538, 465] width 144 height 159
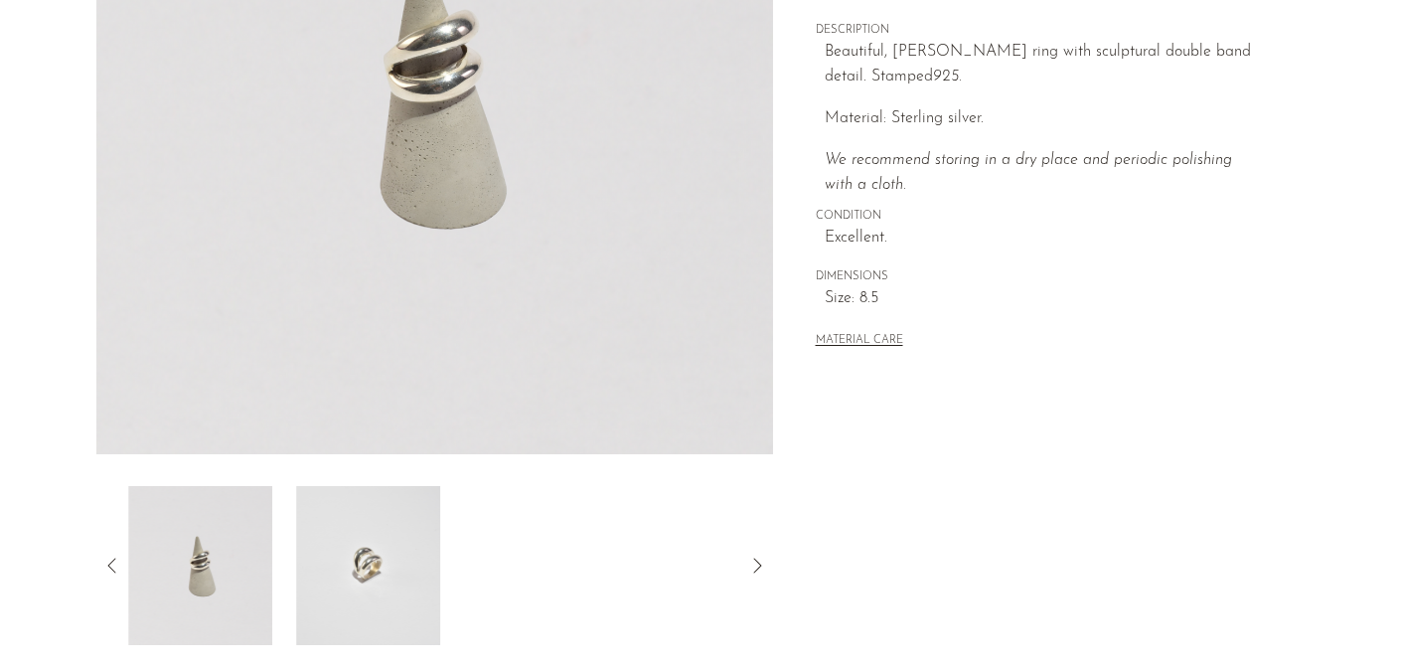
scroll to position [381, 0]
click at [517, 545] on div at bounding box center [434, 566] width 613 height 159
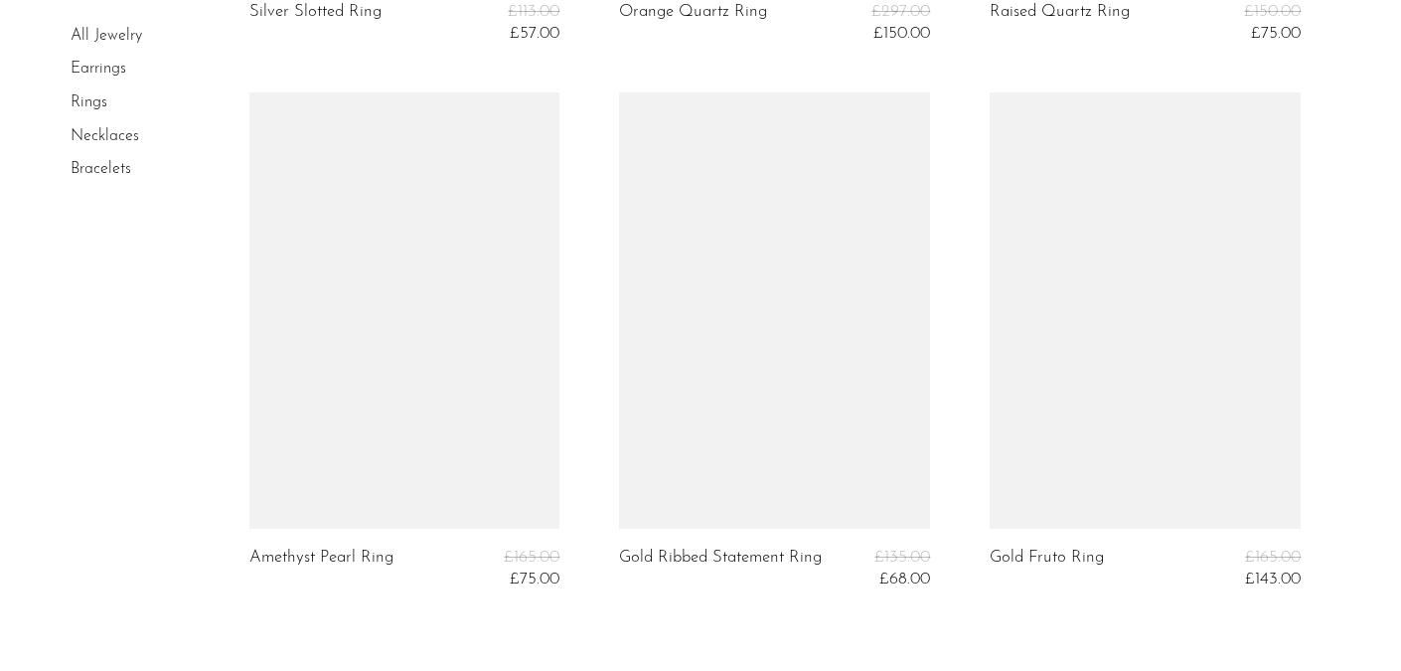
scroll to position [6115, 0]
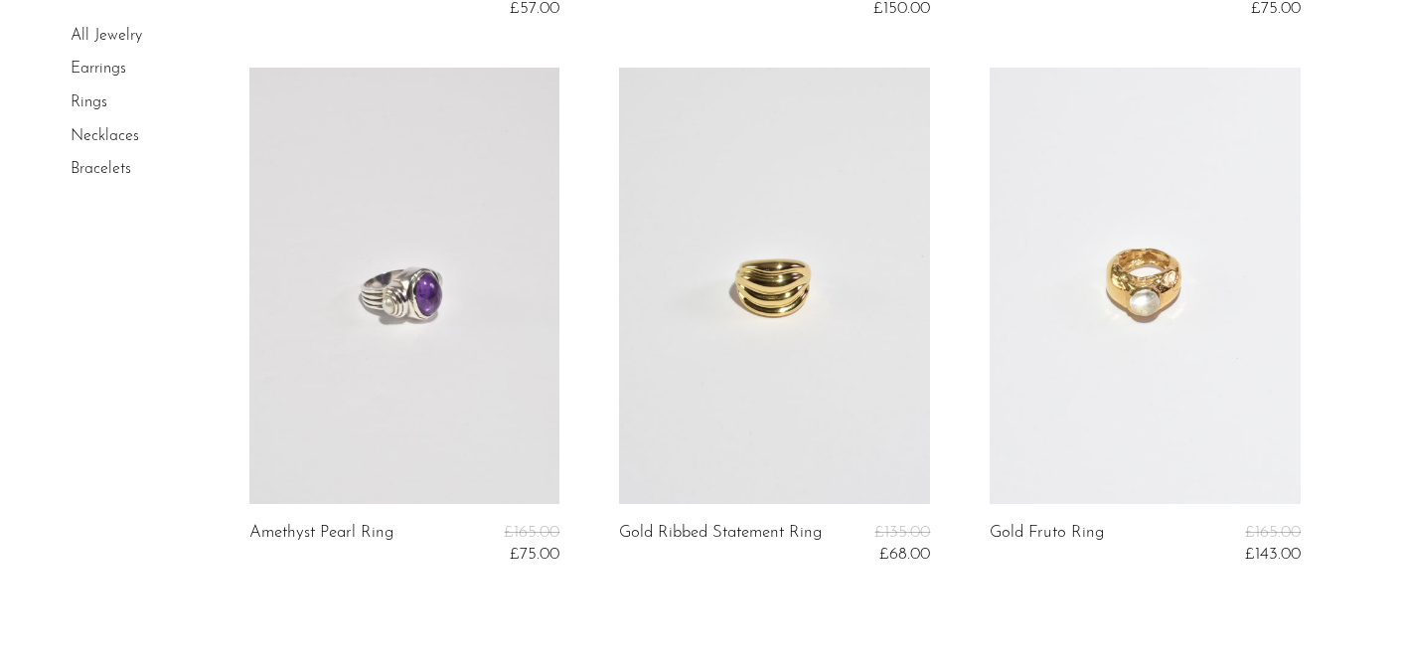
click at [807, 349] on link at bounding box center [774, 285] width 311 height 435
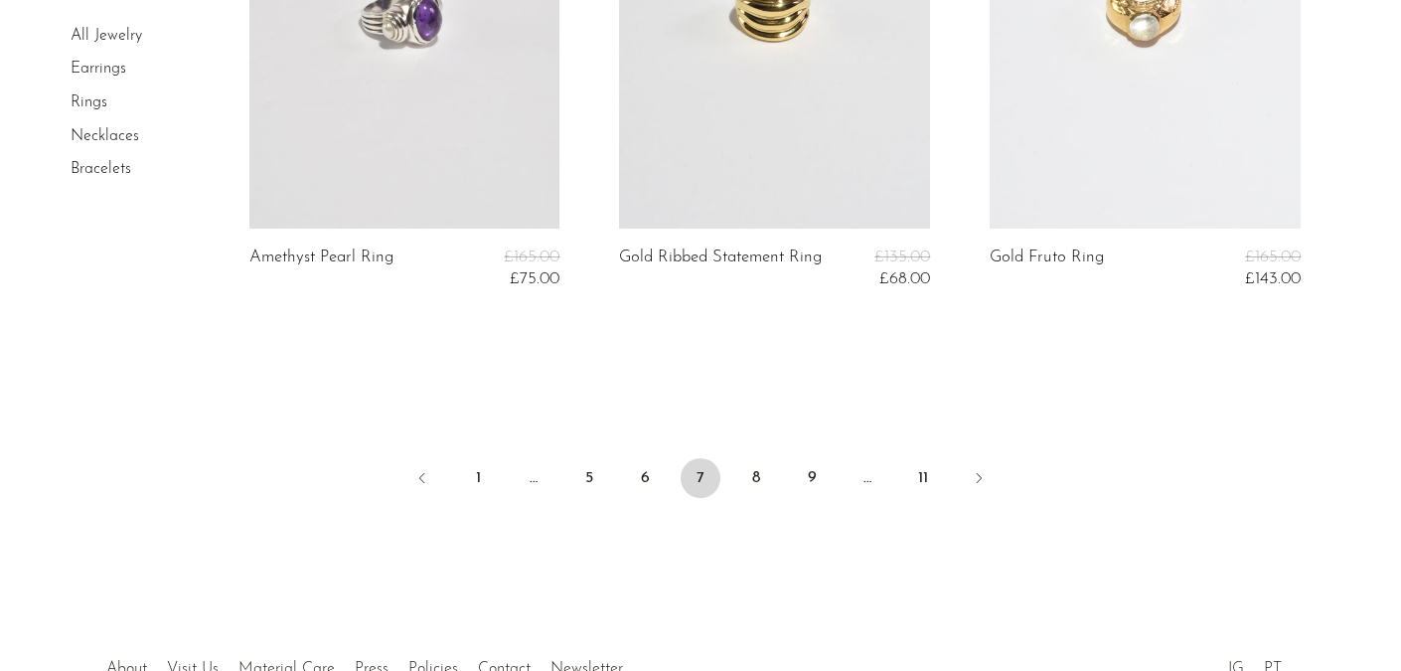
scroll to position [6399, 0]
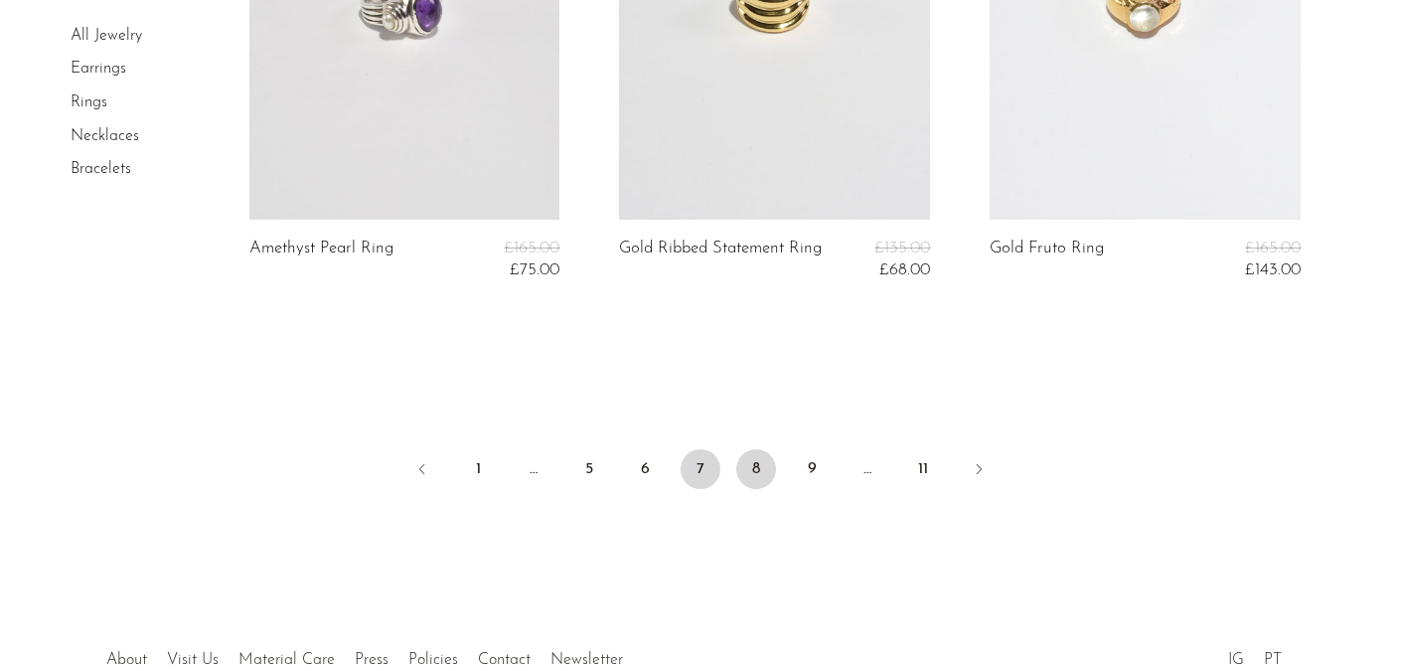
click at [756, 470] on link "8" at bounding box center [756, 469] width 40 height 40
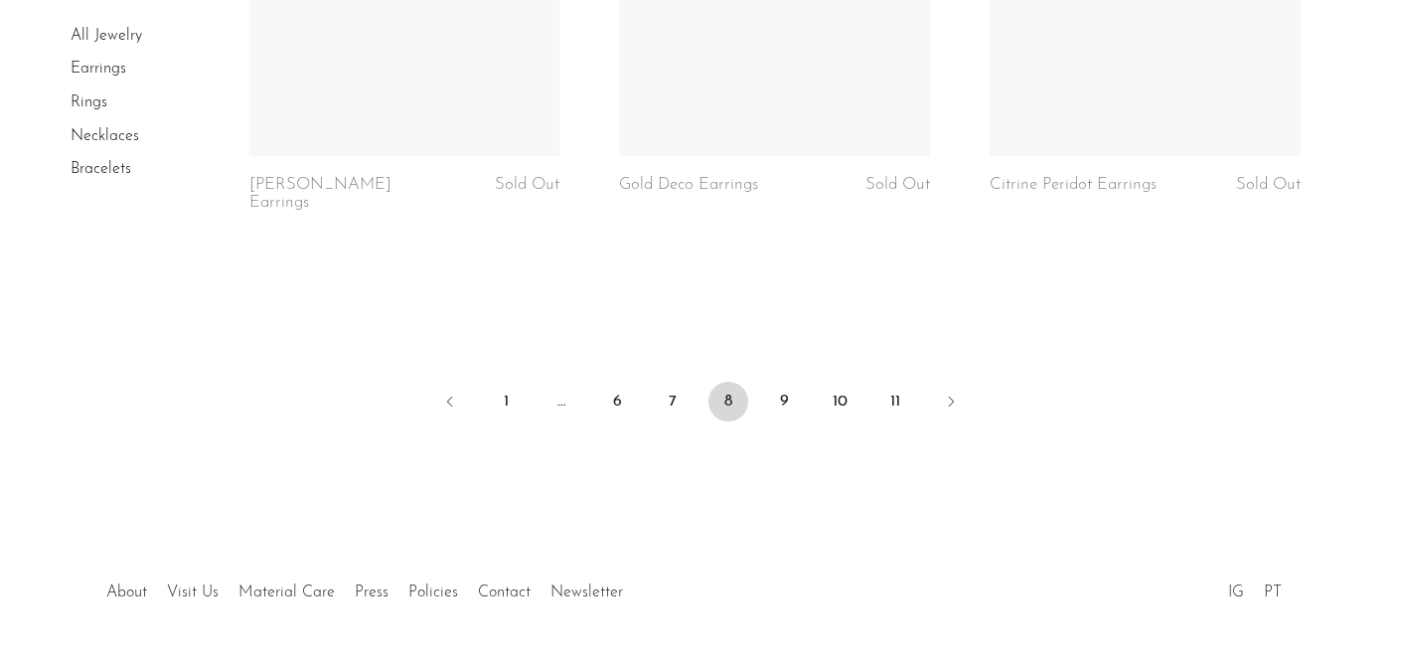
scroll to position [6434, 0]
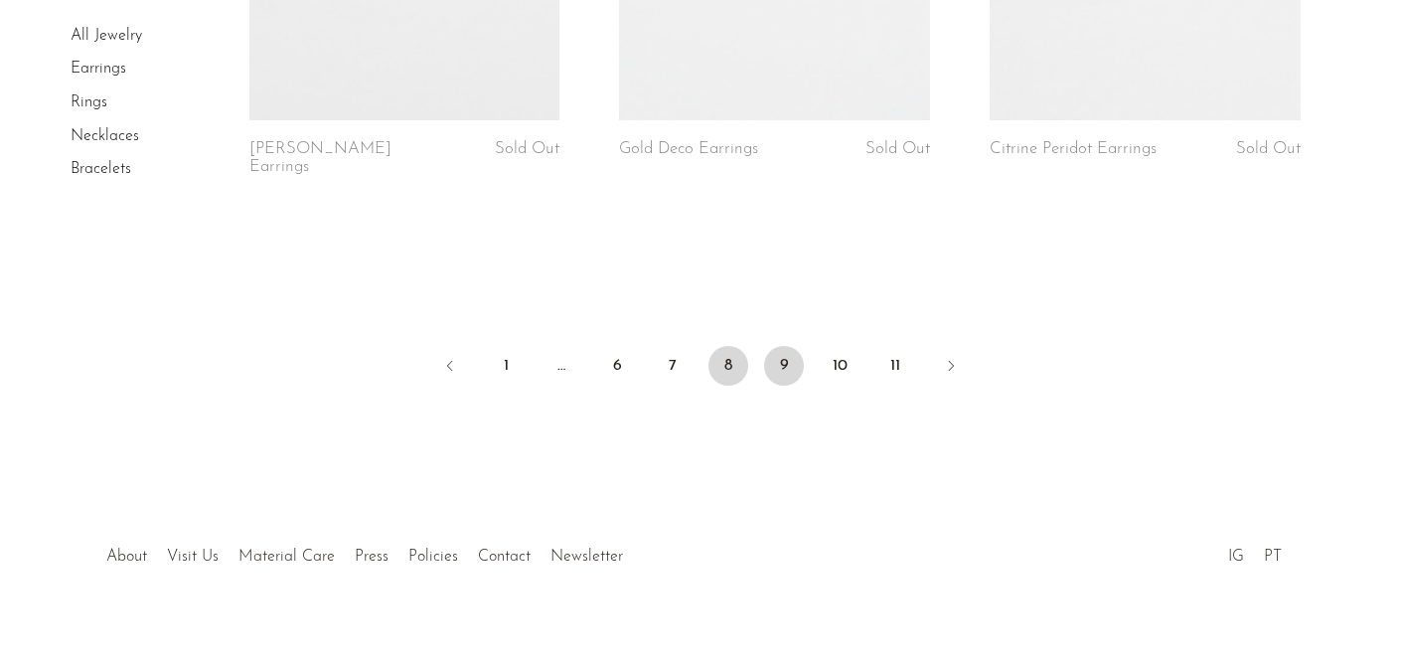
click at [783, 347] on link "9" at bounding box center [784, 366] width 40 height 40
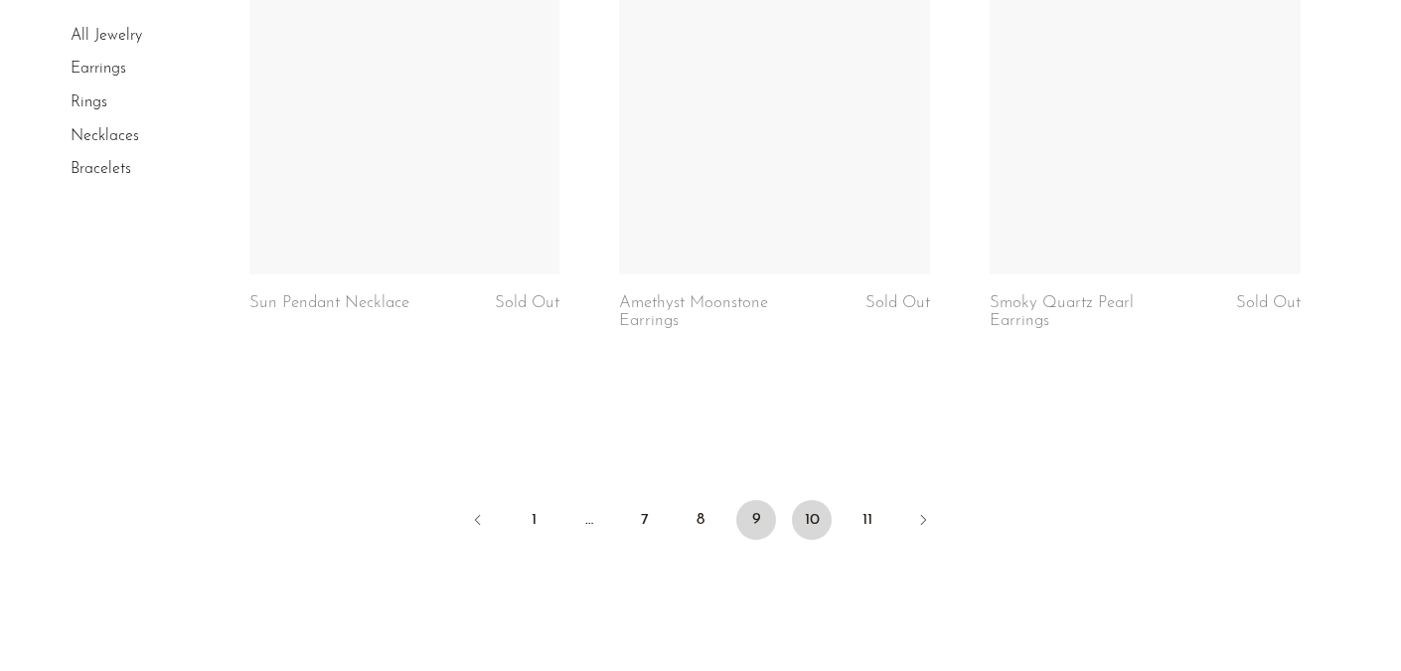
scroll to position [6228, 0]
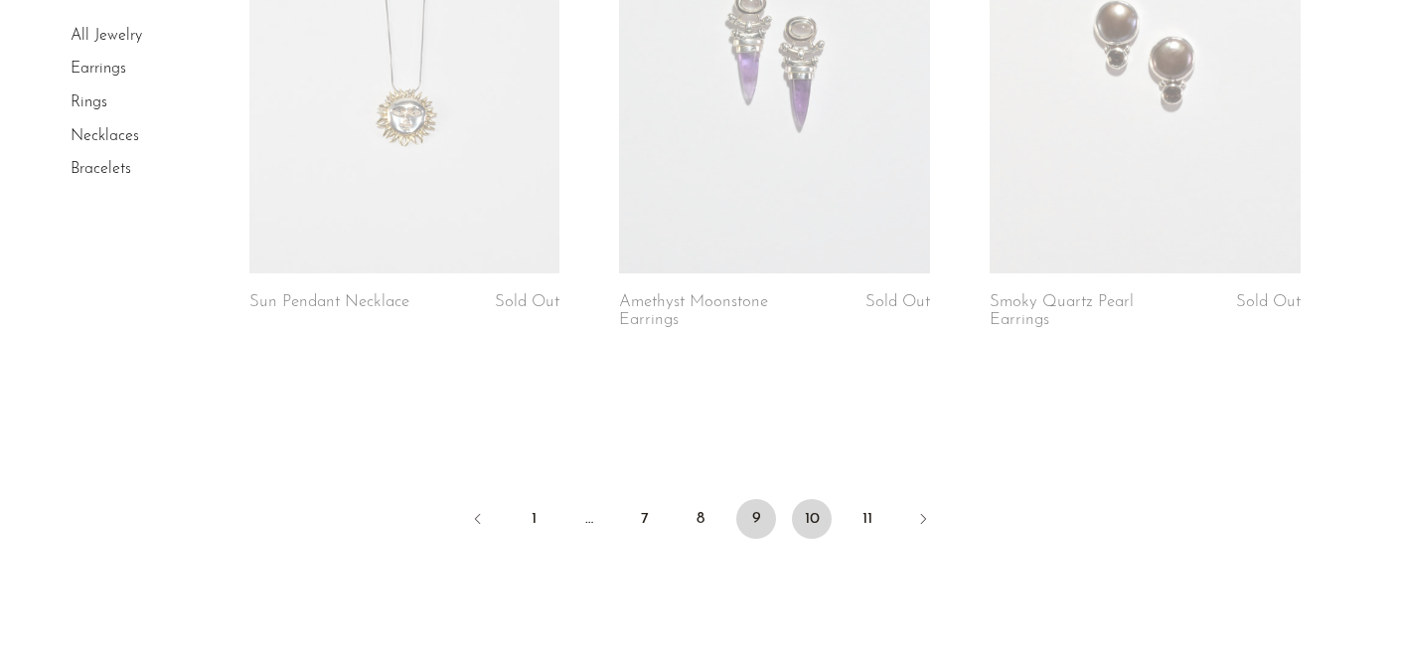
click at [822, 499] on link "10" at bounding box center [812, 519] width 40 height 40
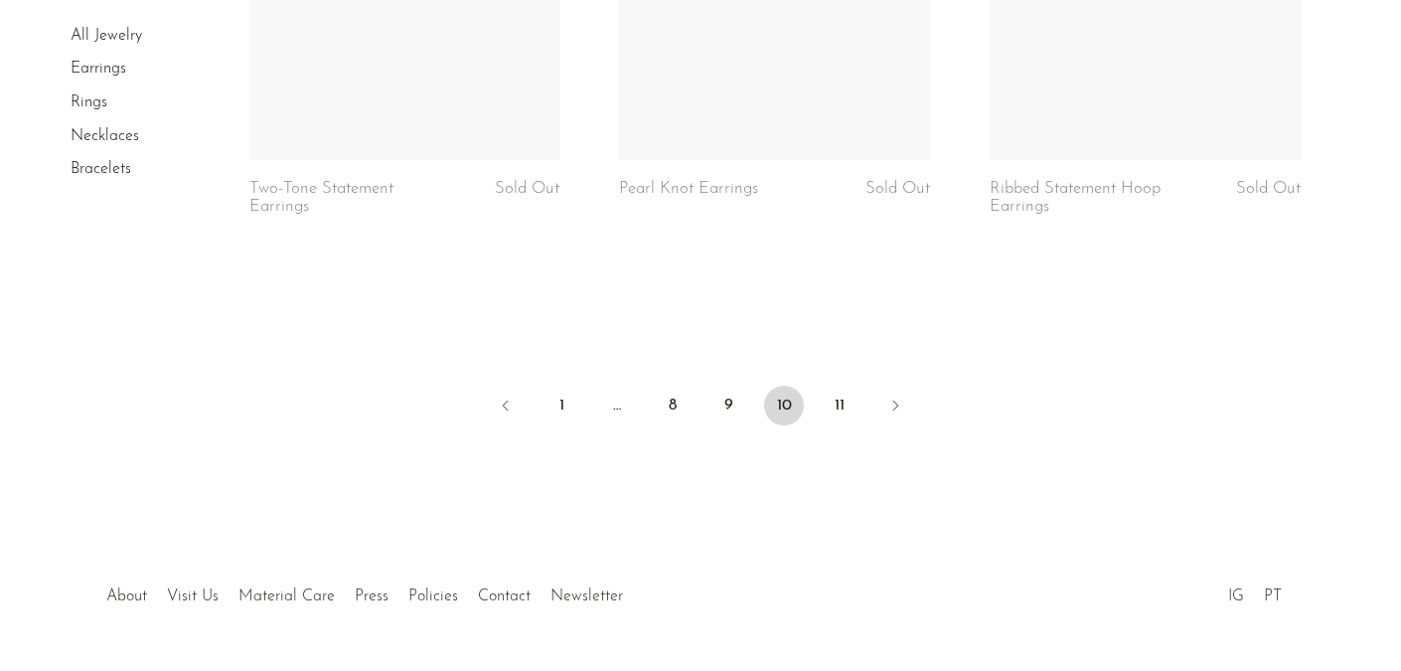
scroll to position [6320, 0]
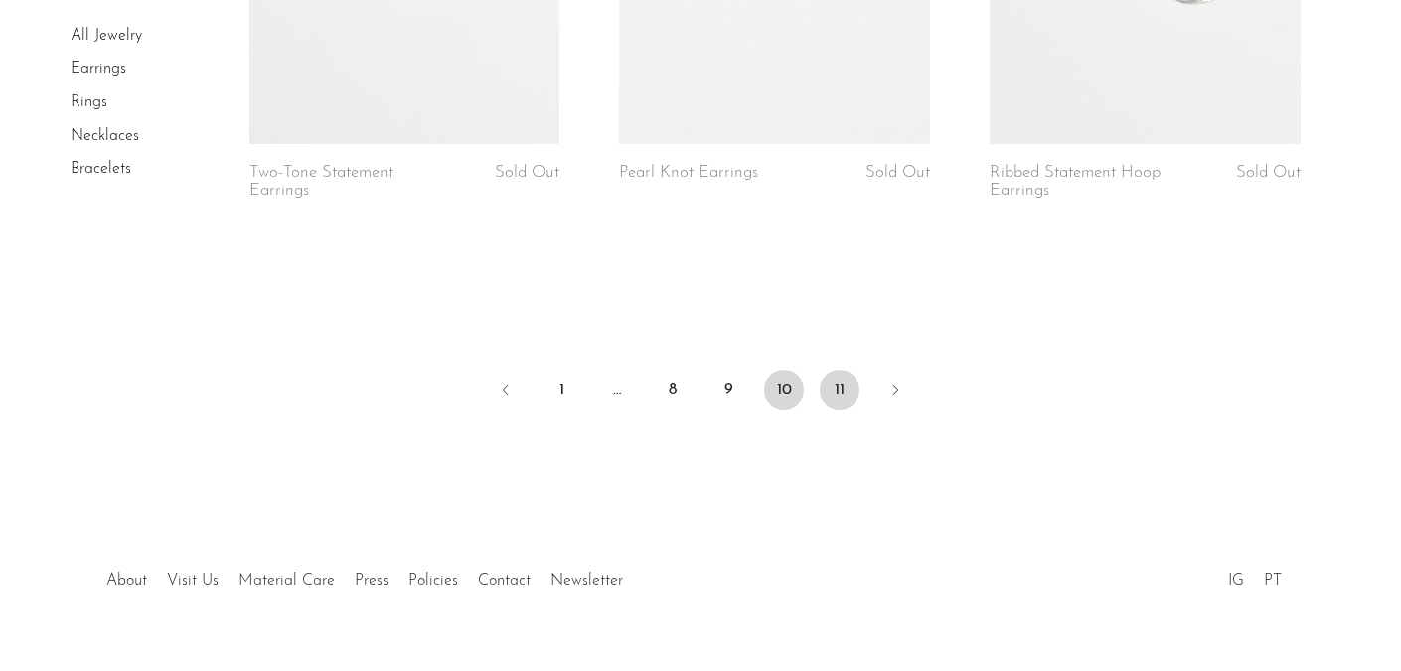
click at [844, 383] on link "11" at bounding box center [840, 390] width 40 height 40
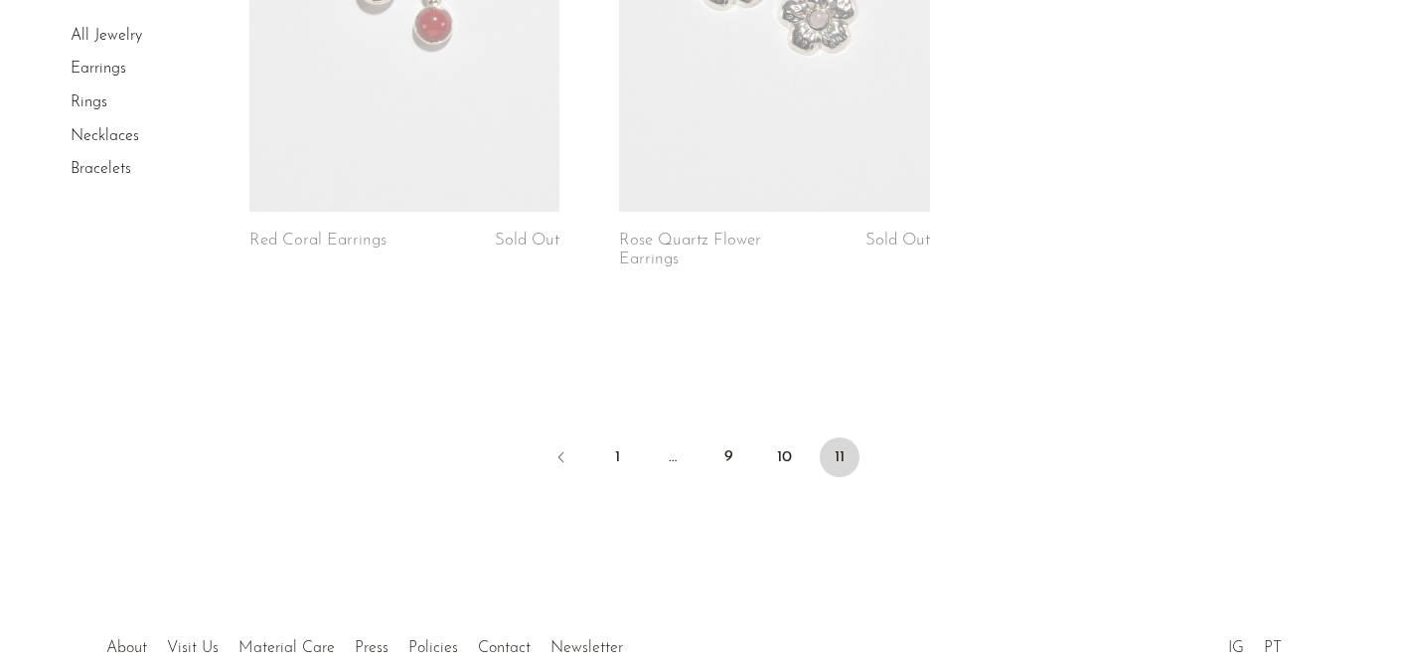
scroll to position [4673, 0]
